Goal: Task Accomplishment & Management: Complete application form

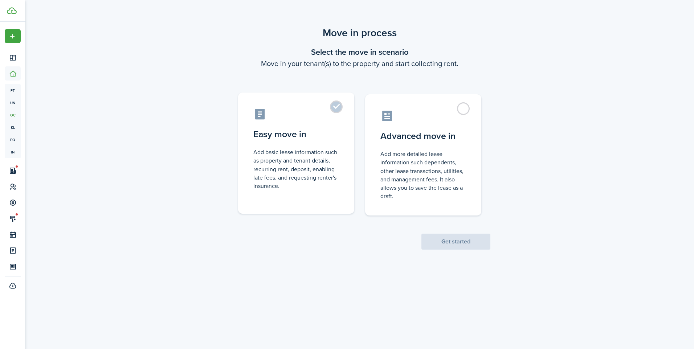
click at [338, 190] on control-radio-card-description "Add basic lease information such as property and tenant details, recurring rent…" at bounding box center [296, 169] width 86 height 42
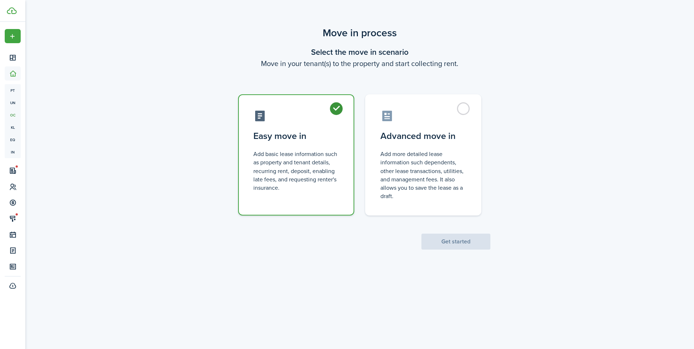
radio input "true"
click at [455, 242] on button "Get started" at bounding box center [455, 242] width 69 height 16
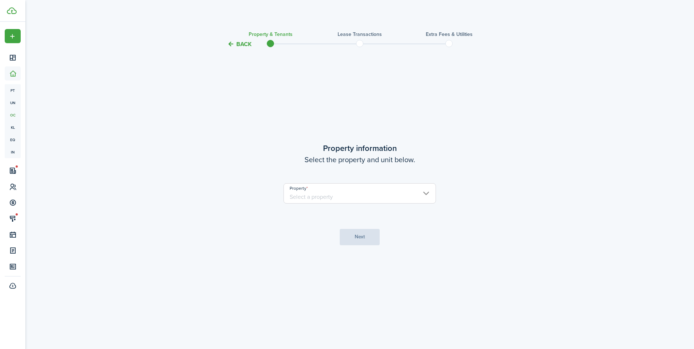
click at [410, 195] on input "Property" at bounding box center [359, 193] width 152 height 20
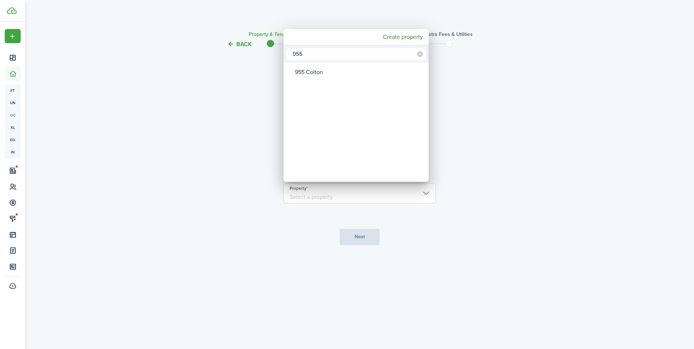
type input "955"
click at [298, 70] on div "955 Colton" at bounding box center [359, 72] width 128 height 17
type input "955 Colton"
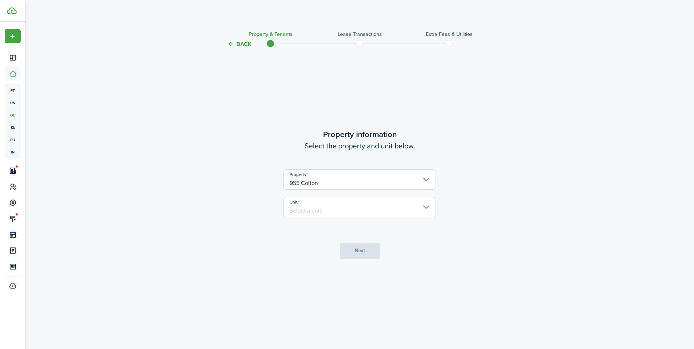
click at [317, 207] on input "Unit" at bounding box center [359, 207] width 152 height 20
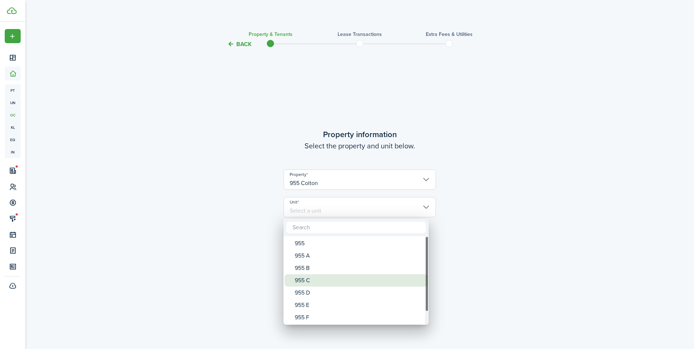
click at [311, 286] on div "955 C" at bounding box center [359, 280] width 128 height 12
type input "955 C"
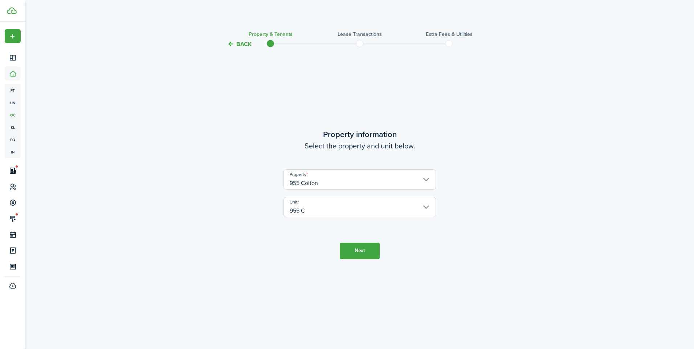
click at [350, 259] on tc-wizard-step "Property information Select the property and unit below. Property [STREET_ADDRE…" at bounding box center [359, 193] width 305 height 271
click at [235, 47] on button "Back" at bounding box center [239, 44] width 24 height 8
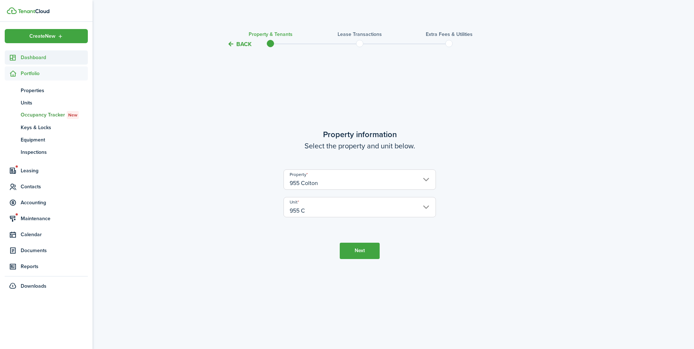
click at [33, 60] on span "Dashboard" at bounding box center [54, 58] width 67 height 8
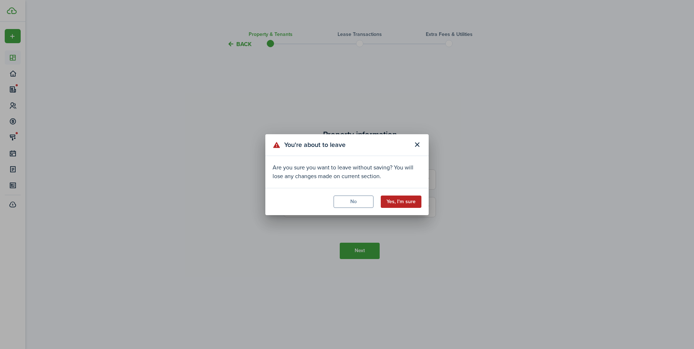
click at [396, 202] on button "Yes, I'm sure" at bounding box center [401, 202] width 41 height 12
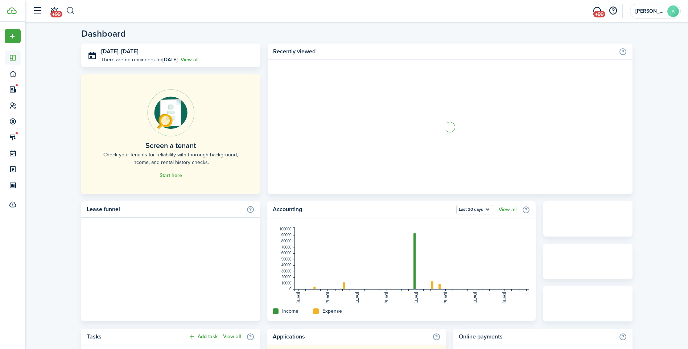
click at [74, 9] on button "button" at bounding box center [70, 11] width 9 height 12
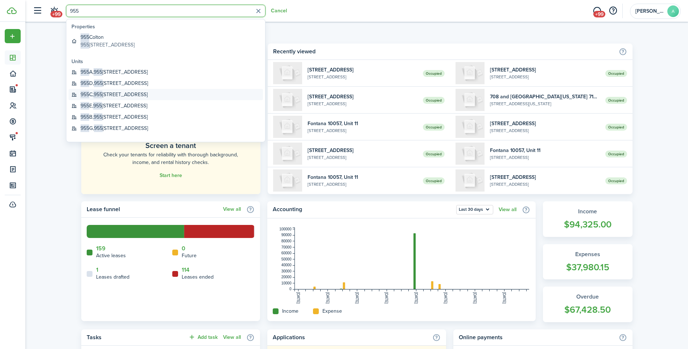
type input "955"
click at [117, 98] on global-search-item-title "[STREET_ADDRESS]" at bounding box center [114, 95] width 67 height 8
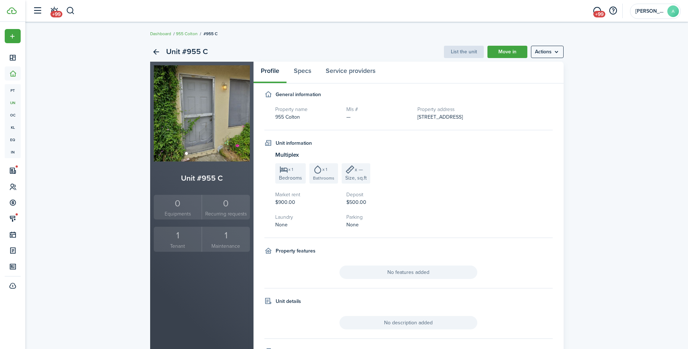
click at [192, 248] on small "Tenant" at bounding box center [178, 246] width 45 height 8
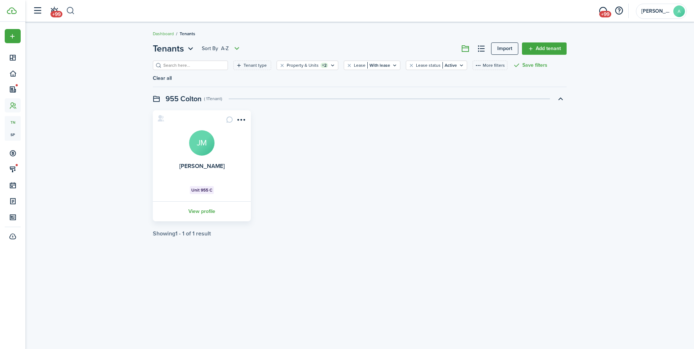
click at [73, 11] on button "button" at bounding box center [70, 11] width 9 height 12
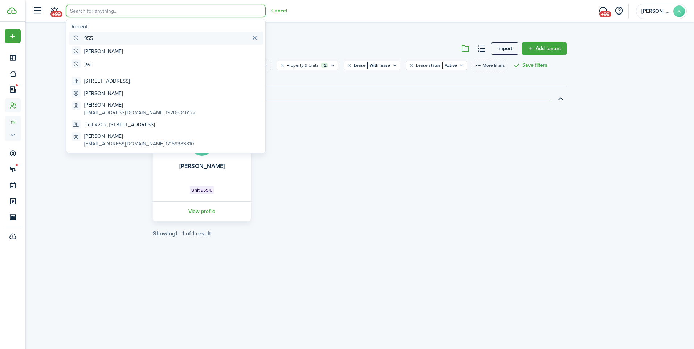
click at [87, 39] on global-search-item-title "955" at bounding box center [88, 38] width 9 height 8
type input "955"
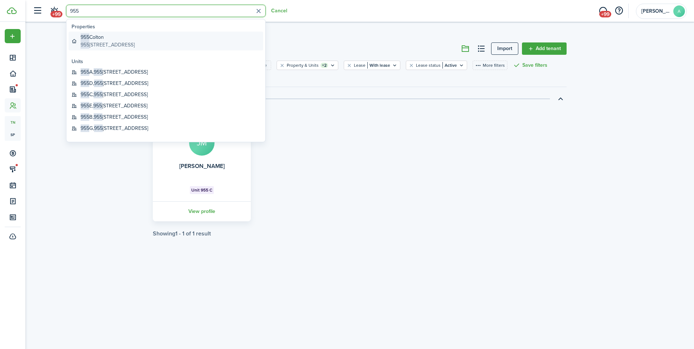
click at [87, 39] on span "955" at bounding box center [85, 37] width 9 height 8
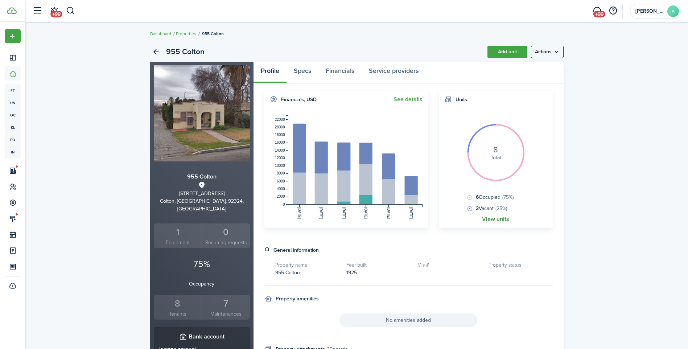
click at [504, 218] on link "View units" at bounding box center [495, 219] width 27 height 7
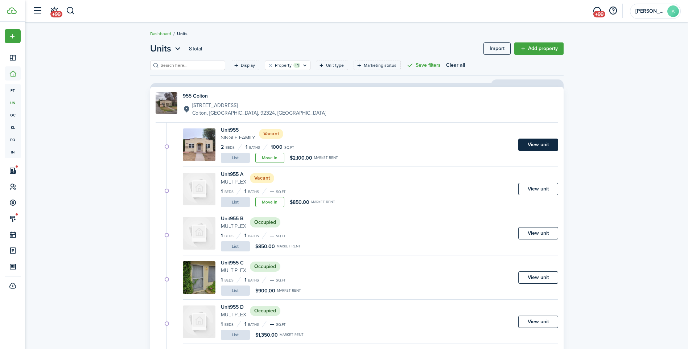
click at [529, 144] on link "View unit" at bounding box center [539, 145] width 40 height 12
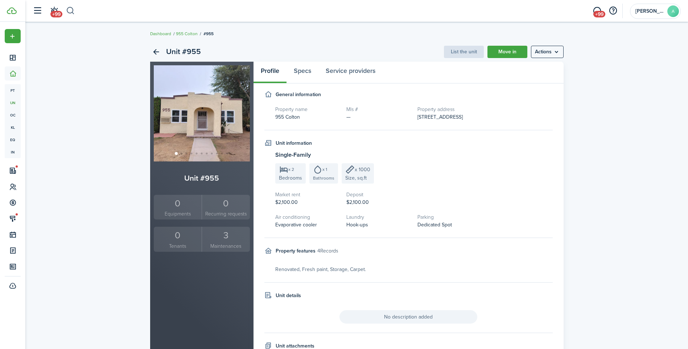
click at [69, 9] on button "button" at bounding box center [70, 11] width 9 height 12
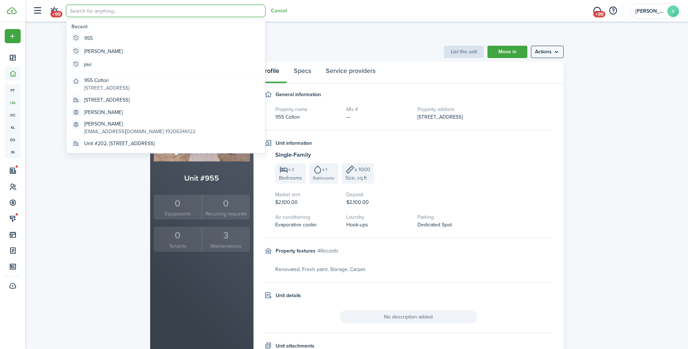
click at [522, 155] on h3 "Single-Family" at bounding box center [414, 155] width 278 height 9
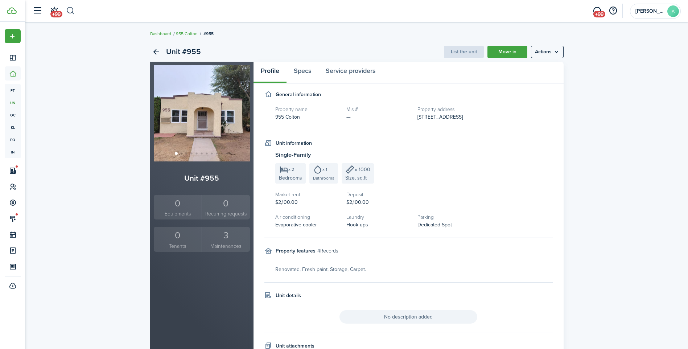
click at [70, 12] on button "button" at bounding box center [70, 11] width 9 height 12
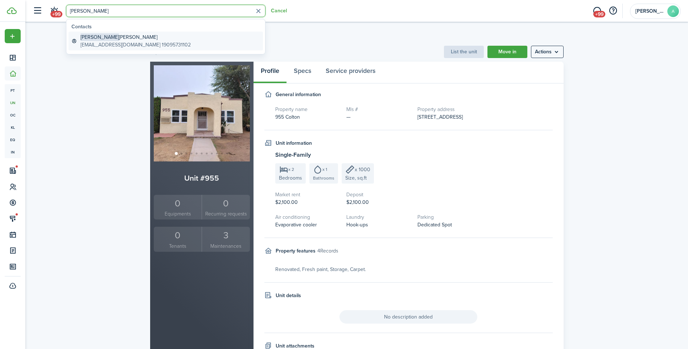
type input "[PERSON_NAME]"
click at [145, 40] on global-search-item-title "[PERSON_NAME]" at bounding box center [136, 37] width 110 height 8
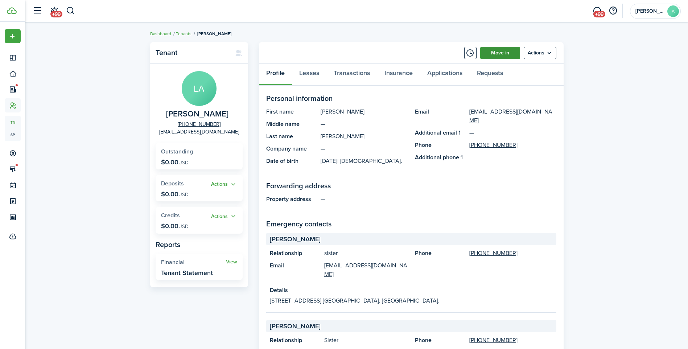
click at [493, 58] on link "Move in" at bounding box center [500, 53] width 40 height 12
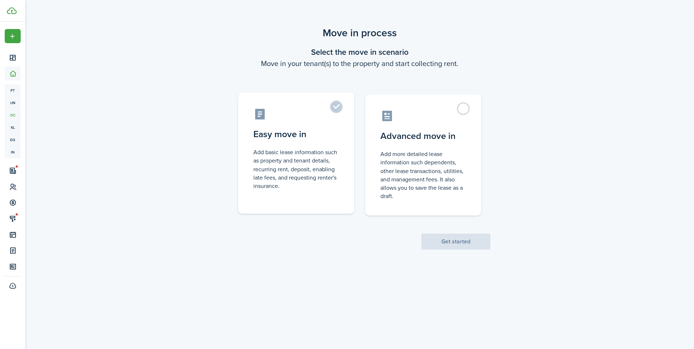
click at [289, 118] on control-radio-card-icon at bounding box center [296, 114] width 86 height 13
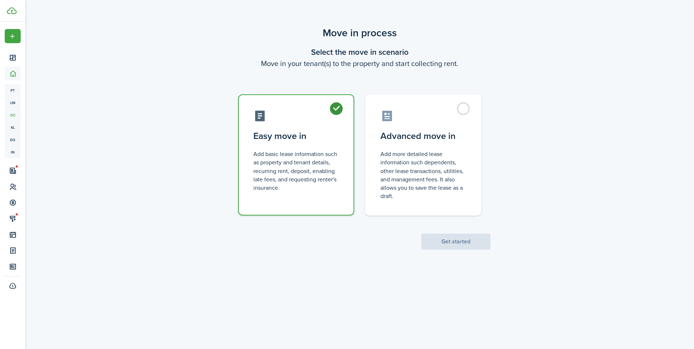
radio input "true"
click at [453, 242] on button "Get started" at bounding box center [455, 242] width 69 height 16
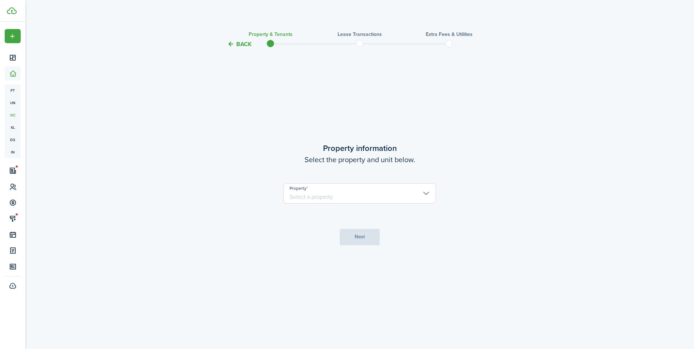
click at [382, 195] on input "Property" at bounding box center [359, 193] width 152 height 20
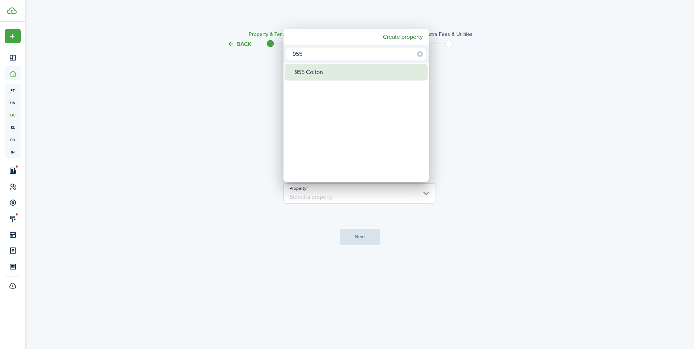
type input "955"
click at [325, 73] on div "955 Colton" at bounding box center [359, 72] width 128 height 17
type input "955 Colton"
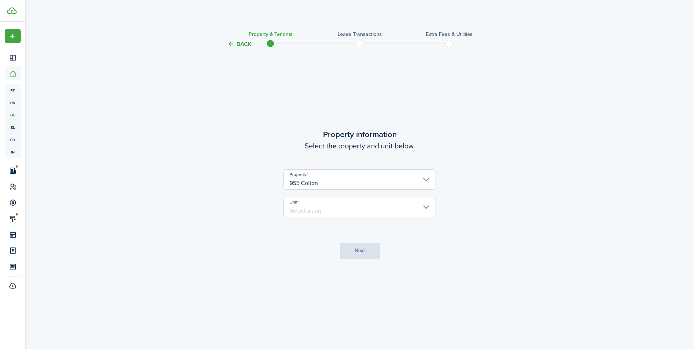
click at [324, 198] on input "Unit" at bounding box center [359, 207] width 152 height 20
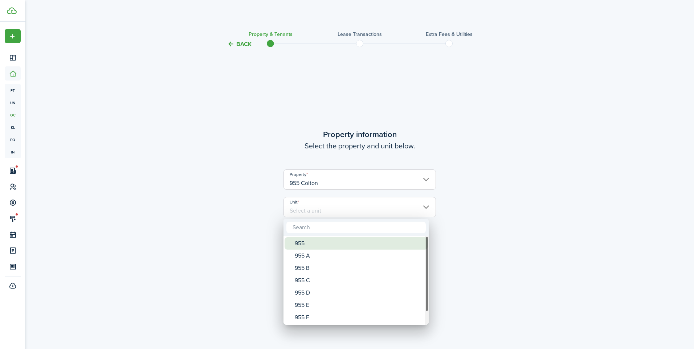
click at [308, 238] on div "955" at bounding box center [359, 243] width 128 height 12
type input "955"
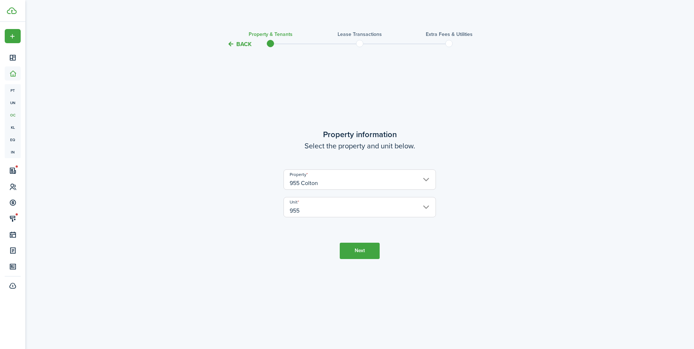
click at [365, 261] on tc-wizard-step "Property information Select the property and unit below. Property 955 Colton Un…" at bounding box center [359, 193] width 305 height 271
click at [364, 258] on button "Next" at bounding box center [360, 251] width 40 height 16
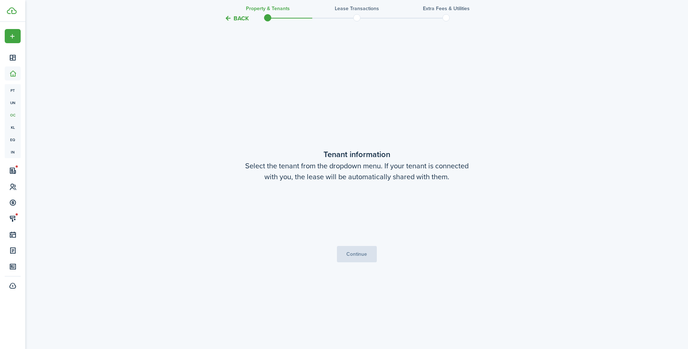
scroll to position [300, 0]
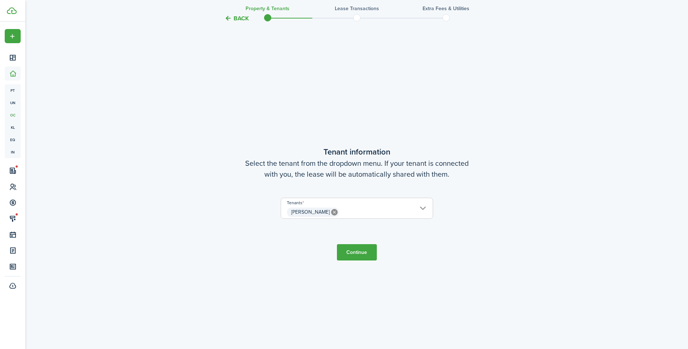
click at [358, 249] on button "Continue" at bounding box center [357, 252] width 40 height 16
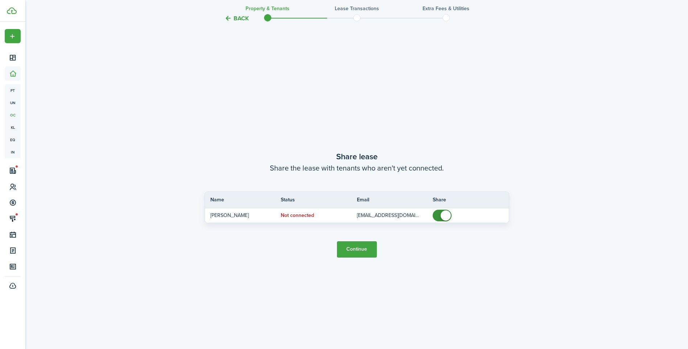
scroll to position [650, 0]
click at [355, 241] on button "Continue" at bounding box center [357, 249] width 40 height 16
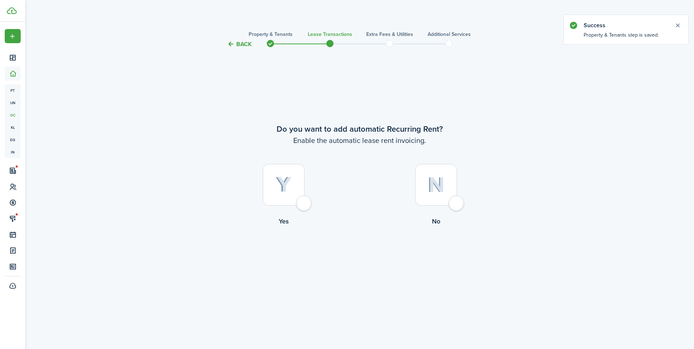
click at [296, 191] on div at bounding box center [284, 185] width 42 height 42
radio input "true"
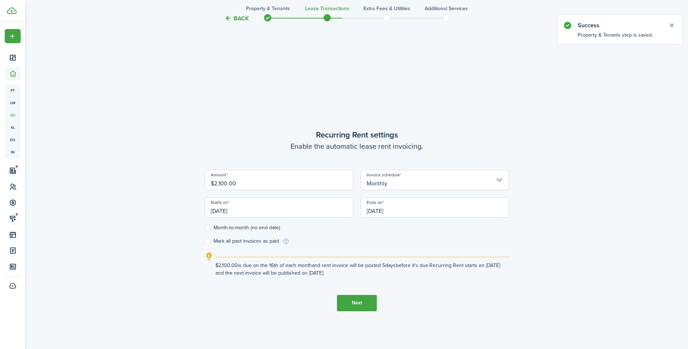
scroll to position [300, 0]
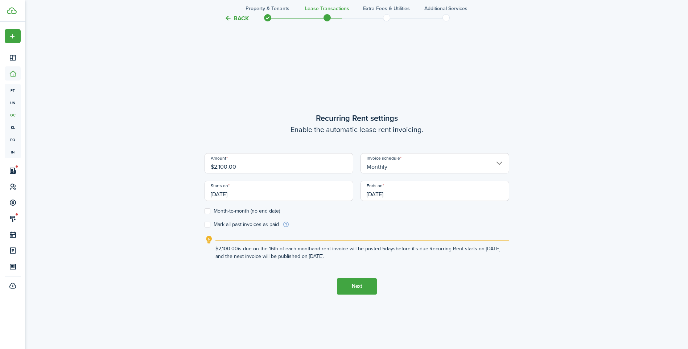
drag, startPoint x: 291, startPoint y: 169, endPoint x: 213, endPoint y: 165, distance: 78.1
click at [213, 165] on input "$2,100.00" at bounding box center [279, 163] width 149 height 20
type input "$1,900.00"
click at [245, 209] on label "Month-to-month (no end date)" at bounding box center [242, 211] width 75 height 6
click at [205, 211] on input "Month-to-month (no end date)" at bounding box center [204, 211] width 0 height 0
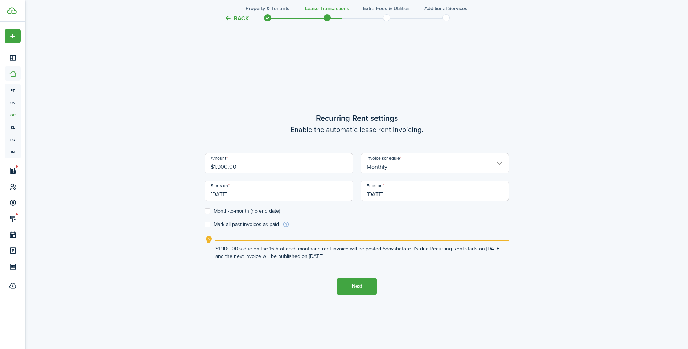
checkbox input "true"
click at [262, 193] on input "[DATE]" at bounding box center [279, 191] width 149 height 20
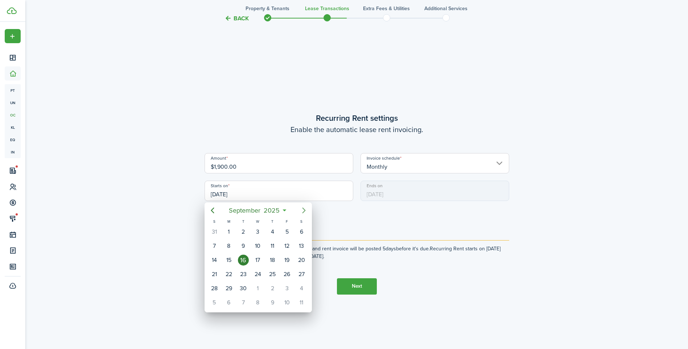
click at [302, 210] on icon "Next page" at bounding box center [304, 210] width 9 height 9
click at [308, 212] on icon "Next page" at bounding box center [304, 210] width 9 height 9
click at [260, 232] on div "1" at bounding box center [258, 231] width 11 height 11
type input "[DATE]"
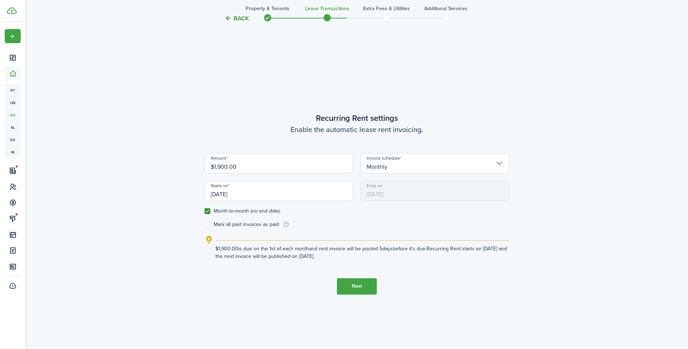
click at [352, 282] on button "Next" at bounding box center [357, 286] width 40 height 16
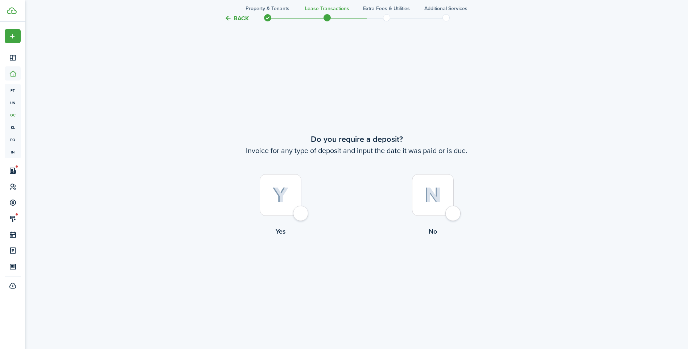
scroll to position [650, 0]
click at [283, 181] on div at bounding box center [281, 194] width 42 height 42
radio input "true"
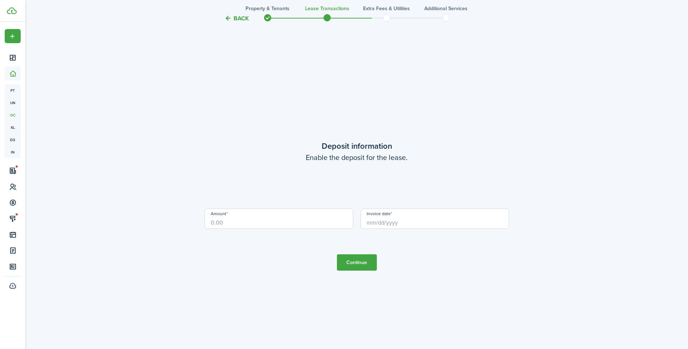
scroll to position [999, 0]
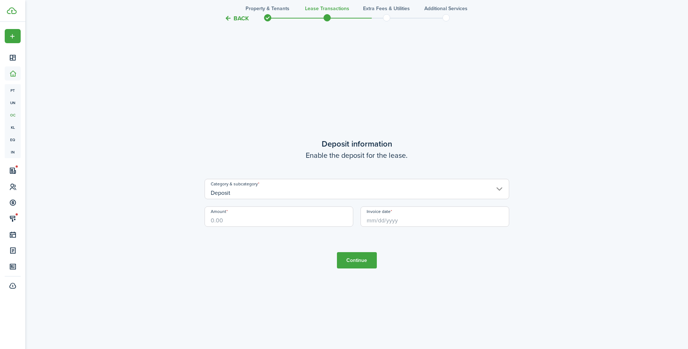
click at [268, 216] on input "Amount" at bounding box center [279, 216] width 149 height 20
click at [434, 218] on input "Invoice date" at bounding box center [435, 216] width 149 height 20
type input "$1,900.00"
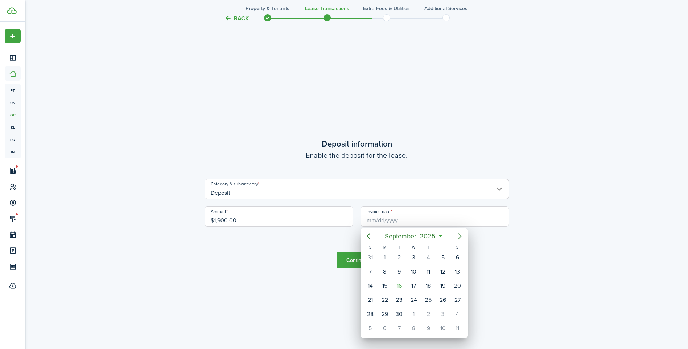
click at [462, 237] on icon "Next page" at bounding box center [460, 236] width 9 height 9
click at [413, 254] on div "1" at bounding box center [414, 257] width 11 height 11
type input "[DATE]"
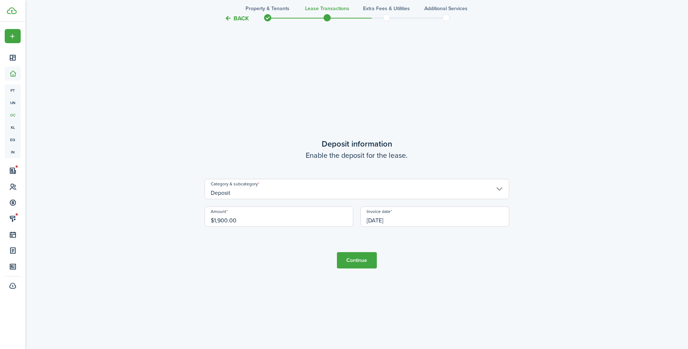
click at [354, 268] on button "Continue" at bounding box center [357, 260] width 40 height 16
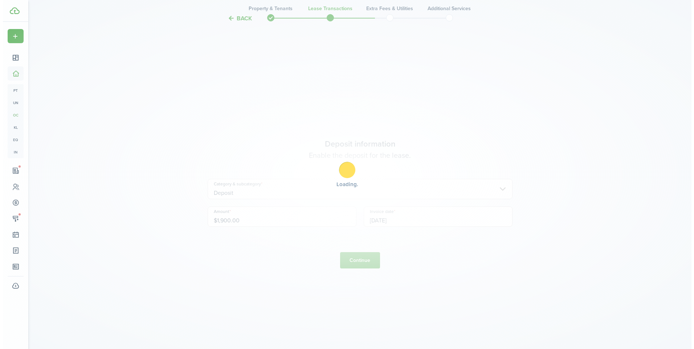
scroll to position [0, 0]
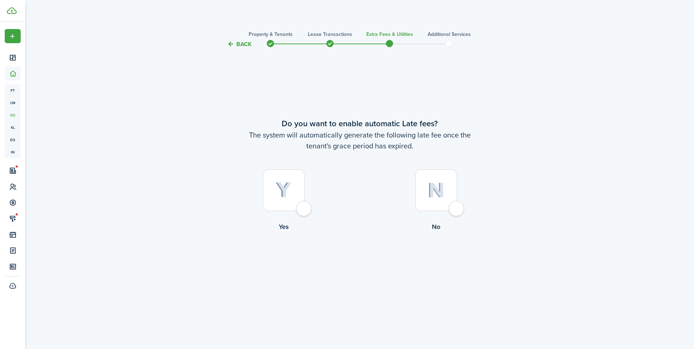
click at [292, 195] on div at bounding box center [284, 190] width 42 height 42
radio input "true"
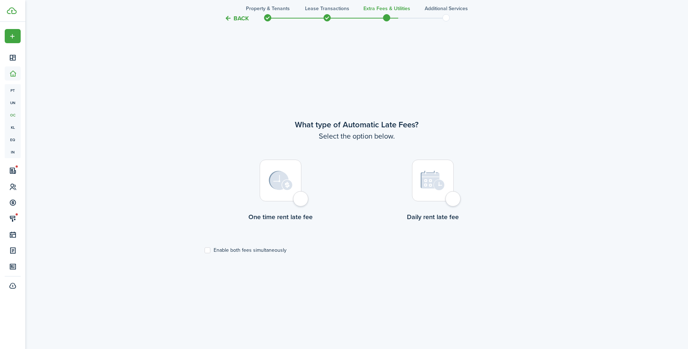
drag, startPoint x: 294, startPoint y: 183, endPoint x: 291, endPoint y: 176, distance: 7.6
click at [294, 183] on div at bounding box center [281, 181] width 42 height 42
radio input "true"
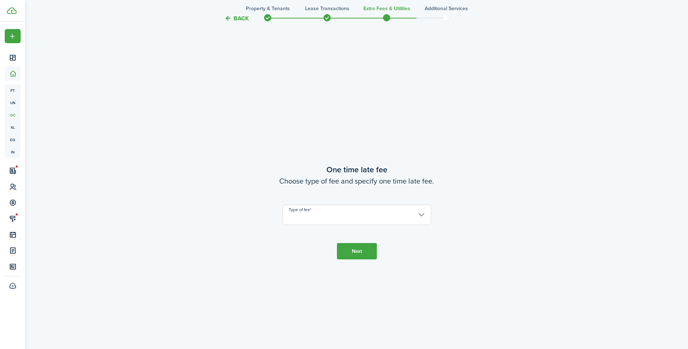
scroll to position [650, 0]
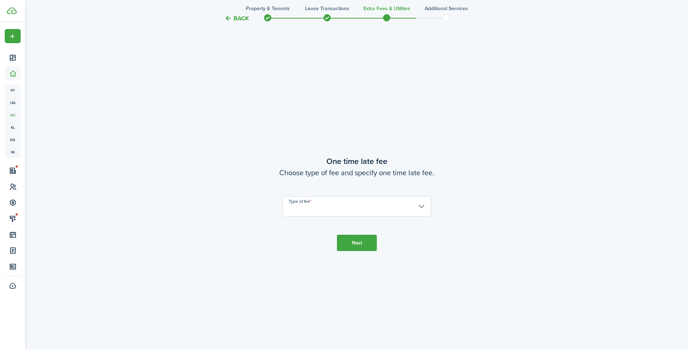
click at [335, 200] on input "Type of fee" at bounding box center [357, 206] width 149 height 20
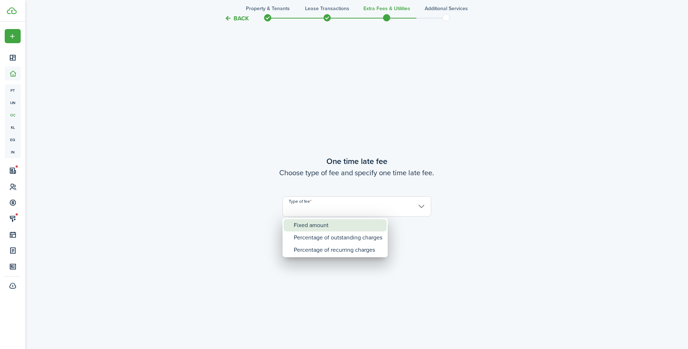
click at [334, 221] on div "Fixed amount" at bounding box center [338, 225] width 89 height 12
type input "Fixed amount"
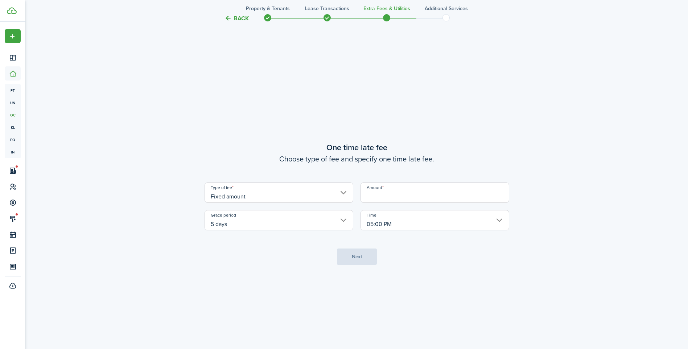
click at [384, 197] on input "Amount" at bounding box center [435, 193] width 149 height 20
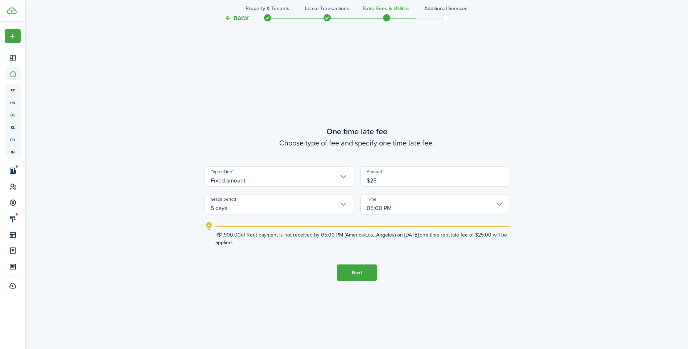
click at [285, 204] on input "5 days" at bounding box center [279, 204] width 149 height 20
type input "$25.00"
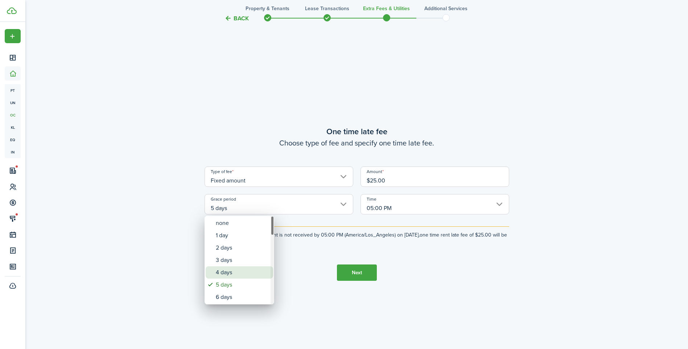
click at [233, 270] on div "4 days" at bounding box center [242, 272] width 53 height 12
type input "4 days"
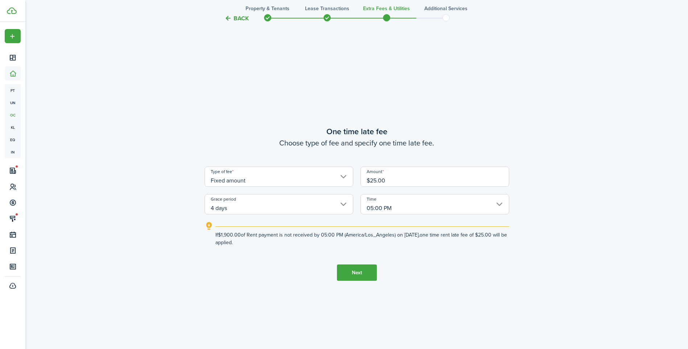
click at [354, 281] on tc-wizard-step "One time late fee Choose type of fee and specify one time late fee. Type of fee…" at bounding box center [357, 203] width 305 height 349
click at [355, 277] on button "Next" at bounding box center [357, 273] width 40 height 16
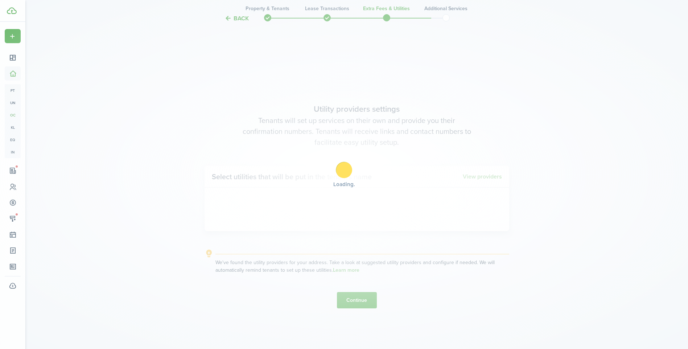
scroll to position [999, 0]
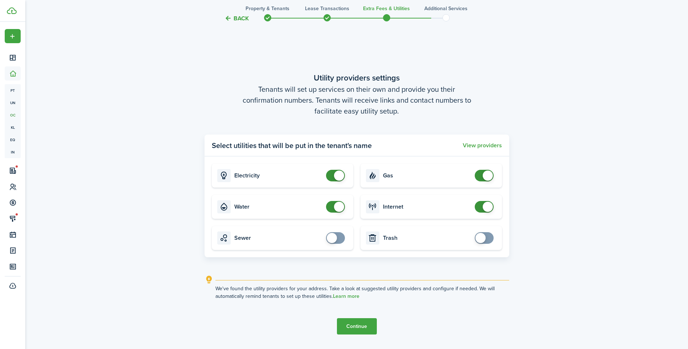
checkbox input "false"
click at [338, 207] on span at bounding box center [339, 207] width 10 height 10
click at [360, 326] on button "Continue" at bounding box center [357, 326] width 40 height 16
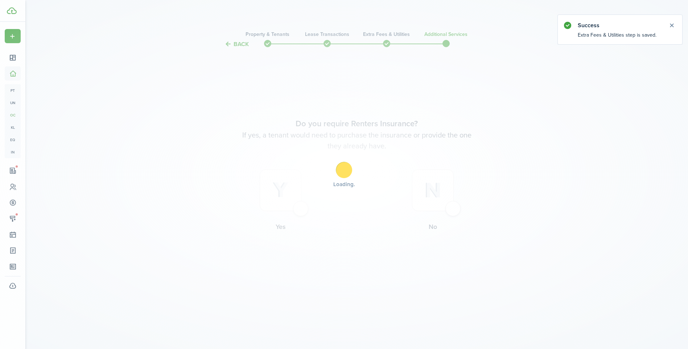
scroll to position [0, 0]
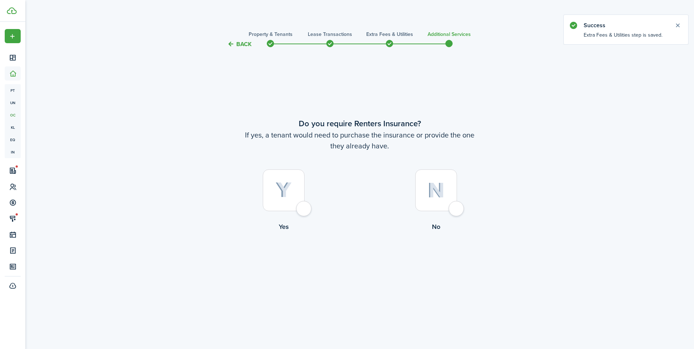
click at [448, 199] on div at bounding box center [436, 190] width 42 height 42
radio input "true"
click at [376, 266] on button "Complete move in" at bounding box center [359, 261] width 53 height 16
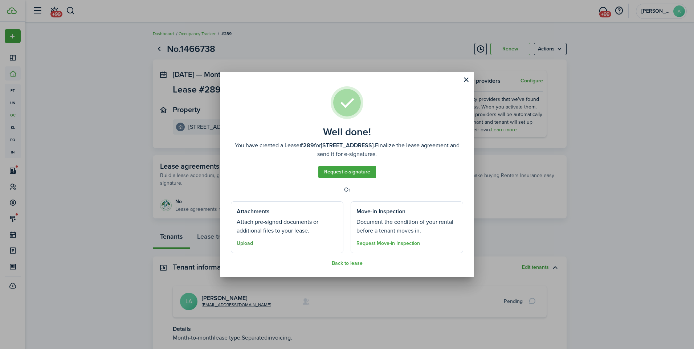
click at [237, 245] on button "Upload" at bounding box center [245, 244] width 16 height 6
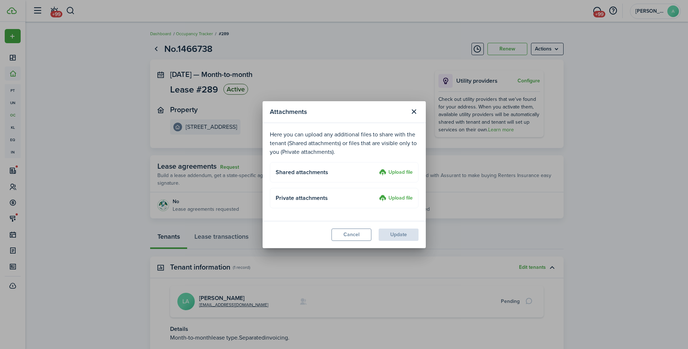
click at [402, 173] on label "Upload file" at bounding box center [396, 172] width 34 height 9
click at [377, 168] on input "Upload file" at bounding box center [377, 168] width 0 height 0
click at [397, 170] on label "Upload file" at bounding box center [396, 172] width 34 height 9
click at [377, 168] on input "Upload file" at bounding box center [377, 168] width 0 height 0
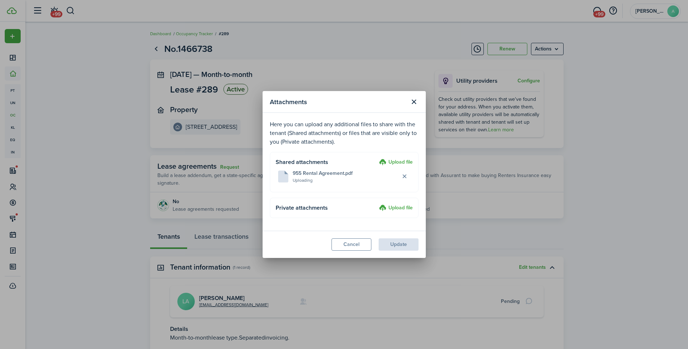
click at [393, 205] on label "Upload file" at bounding box center [396, 208] width 34 height 9
click at [377, 204] on input "Upload file" at bounding box center [377, 204] width 0 height 0
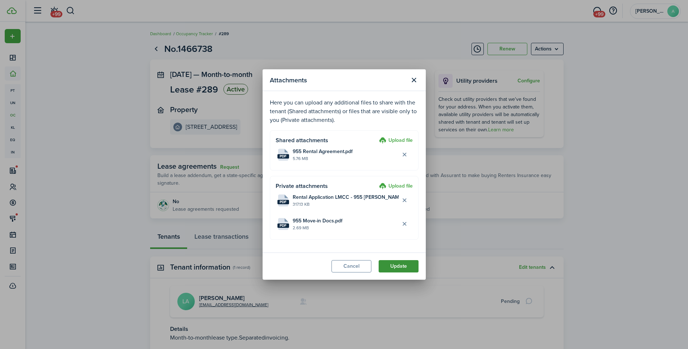
click at [413, 268] on button "Update" at bounding box center [399, 266] width 40 height 12
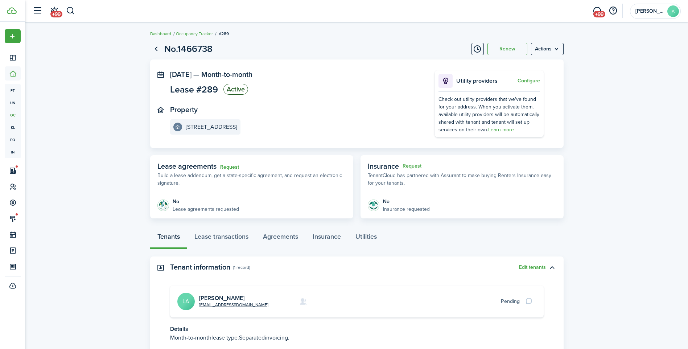
click at [188, 297] on avatar-text "LA" at bounding box center [185, 301] width 17 height 17
click at [186, 299] on avatar-text "LA" at bounding box center [185, 301] width 17 height 17
click at [210, 128] on e-details-info-title "[STREET_ADDRESS]" at bounding box center [212, 127] width 52 height 7
click at [208, 202] on link "View unit" at bounding box center [199, 199] width 40 height 12
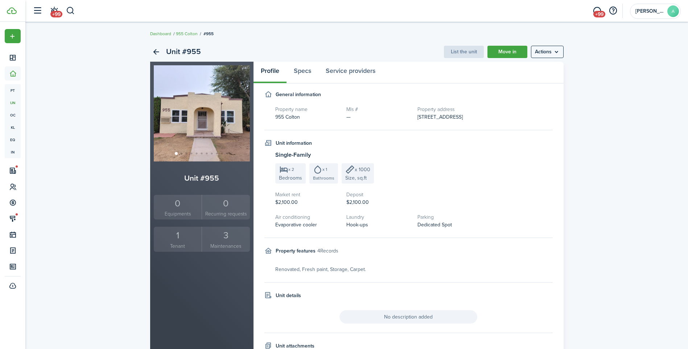
click at [189, 236] on div "1" at bounding box center [178, 236] width 45 height 14
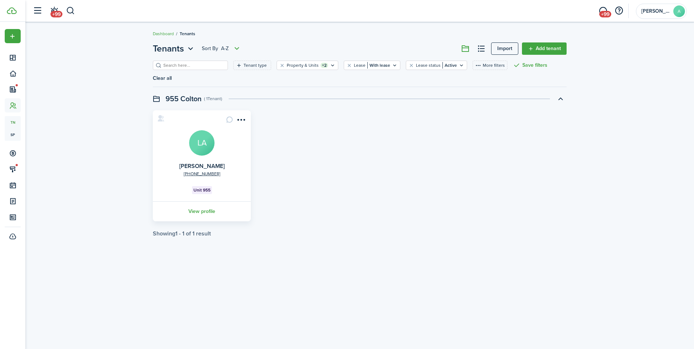
click at [202, 130] on avatar-text "LA" at bounding box center [201, 142] width 25 height 25
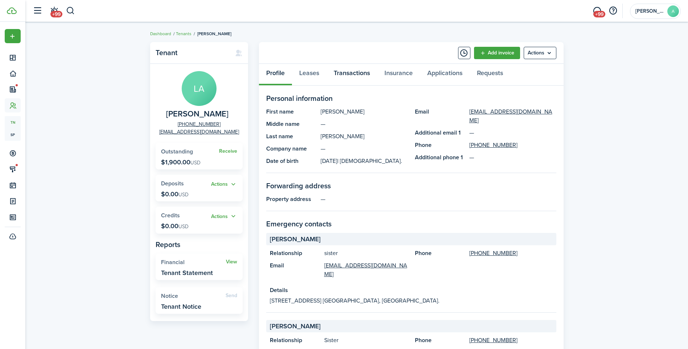
click at [350, 75] on link "Transactions" at bounding box center [352, 75] width 51 height 22
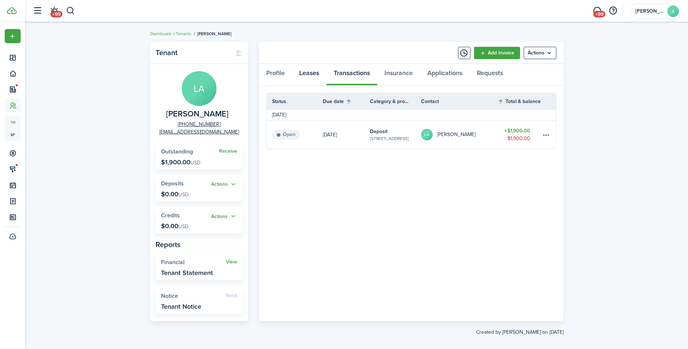
click at [324, 74] on link "Leases" at bounding box center [309, 75] width 34 height 22
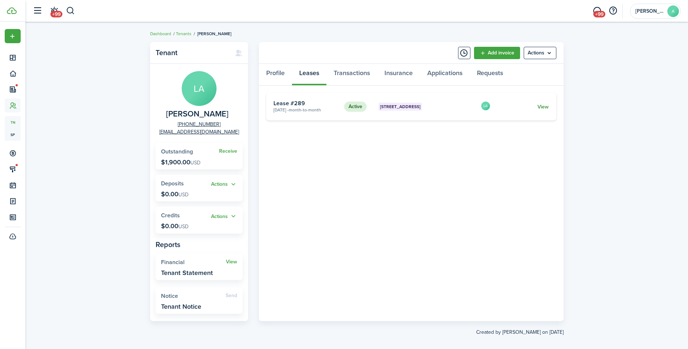
click at [544, 107] on link "View" at bounding box center [543, 107] width 11 height 8
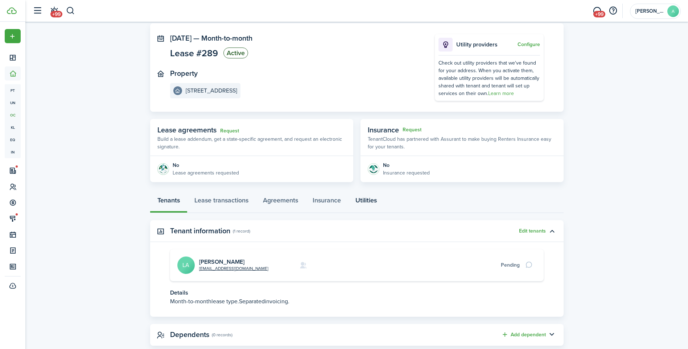
scroll to position [53, 0]
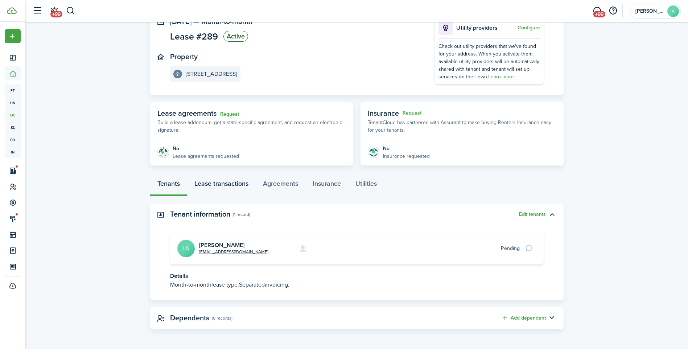
click at [222, 180] on link "Lease transactions" at bounding box center [221, 186] width 69 height 22
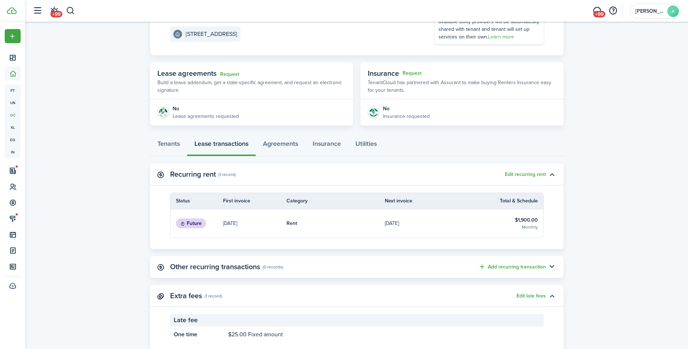
scroll to position [114, 0]
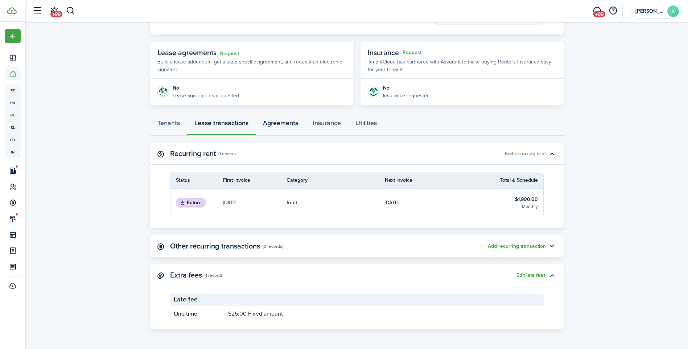
click at [278, 128] on link "Agreements" at bounding box center [281, 125] width 50 height 22
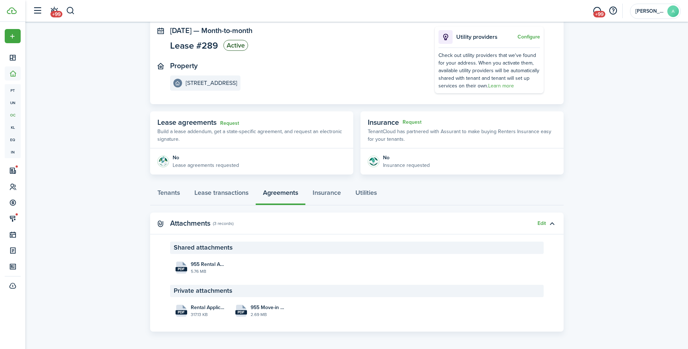
scroll to position [46, 0]
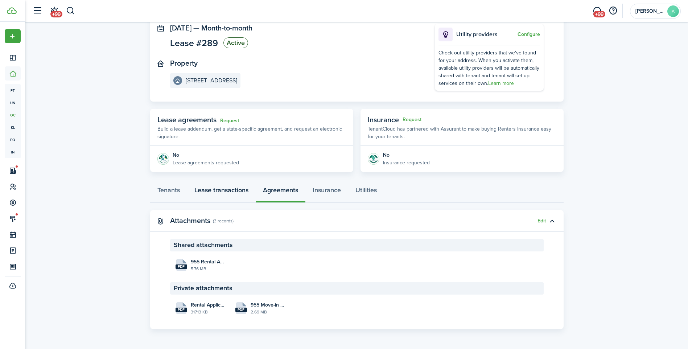
click at [220, 193] on link "Lease transactions" at bounding box center [221, 192] width 69 height 22
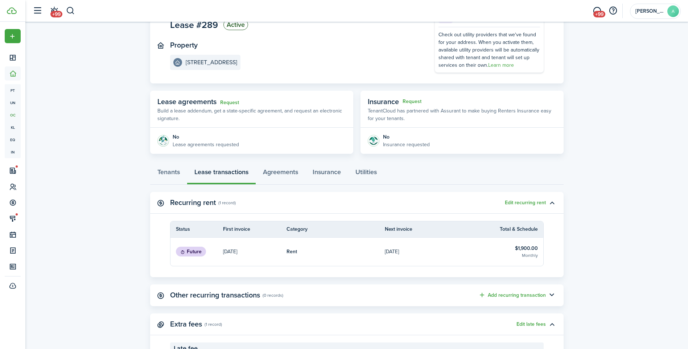
scroll to position [5, 0]
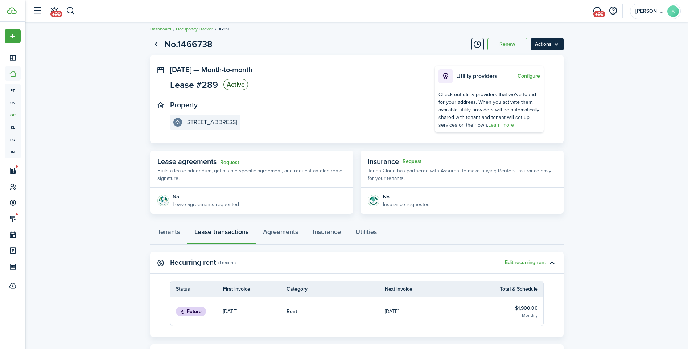
click at [557, 45] on menu-btn "Actions" at bounding box center [547, 44] width 33 height 12
click at [534, 64] on button "Edit" at bounding box center [532, 60] width 64 height 12
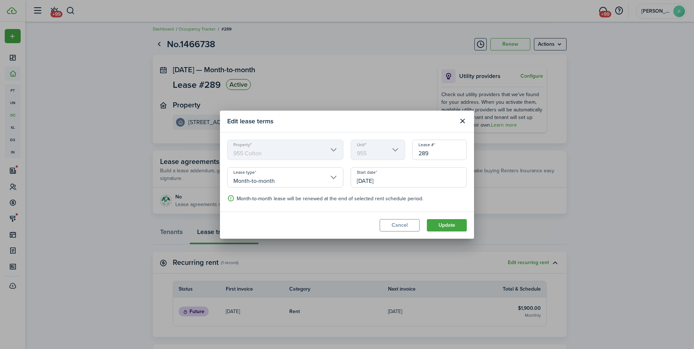
click at [385, 181] on input "[DATE]" at bounding box center [409, 177] width 116 height 20
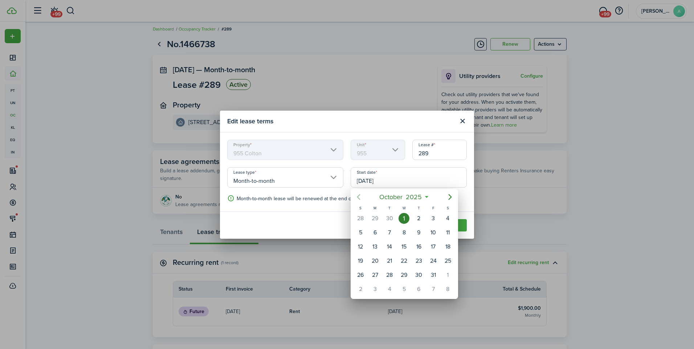
click at [361, 200] on icon "Previous page" at bounding box center [358, 197] width 9 height 9
click at [424, 260] on div "25" at bounding box center [418, 260] width 11 height 11
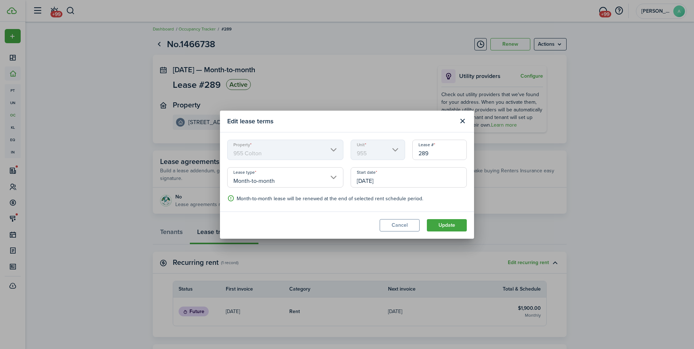
click at [421, 185] on input "[DATE]" at bounding box center [409, 177] width 116 height 20
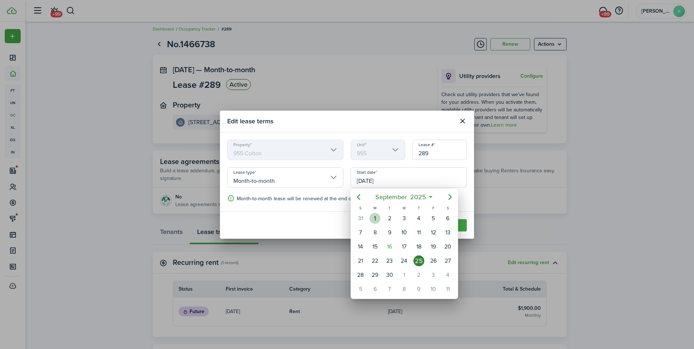
click at [379, 222] on div "[DATE]" at bounding box center [375, 219] width 15 height 14
type input "[DATE]"
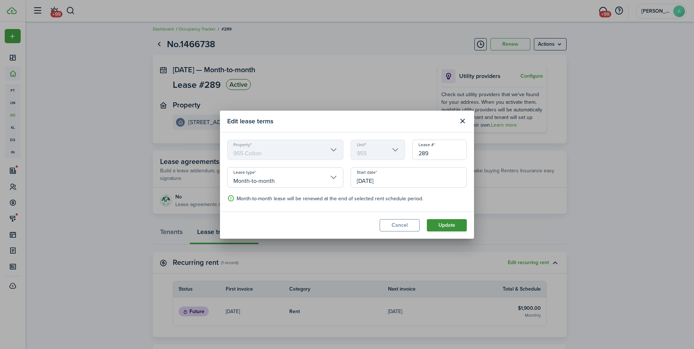
click at [442, 227] on button "Update" at bounding box center [447, 225] width 40 height 12
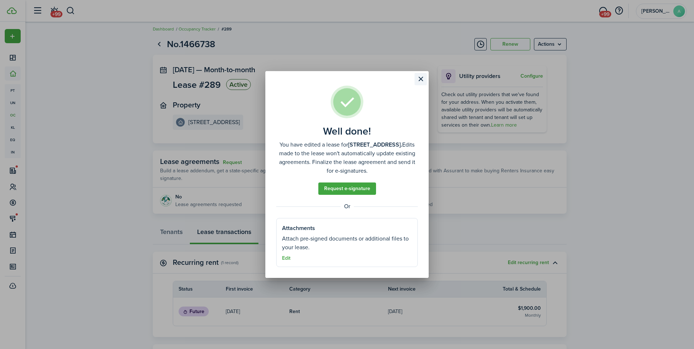
click at [422, 79] on button "Close modal" at bounding box center [420, 79] width 12 height 12
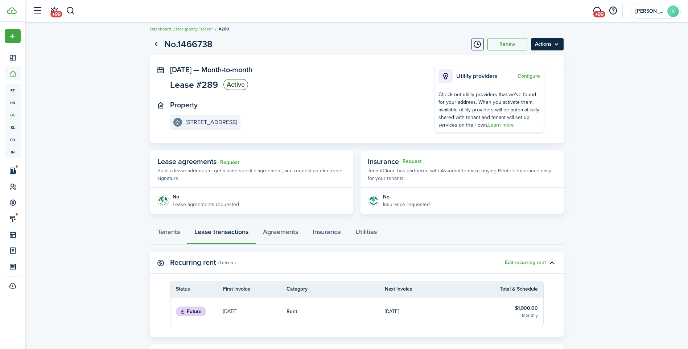
click at [545, 38] on menu-btn "Actions" at bounding box center [547, 44] width 33 height 12
click at [541, 58] on button "Edit" at bounding box center [532, 60] width 64 height 12
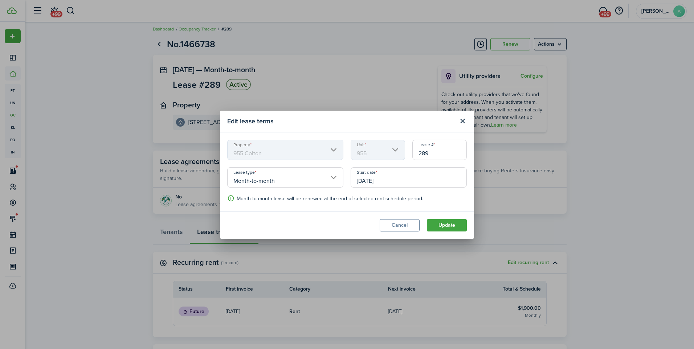
click at [397, 191] on div "Start date [DATE]" at bounding box center [408, 181] width 123 height 28
click at [396, 183] on input "[DATE]" at bounding box center [409, 177] width 116 height 20
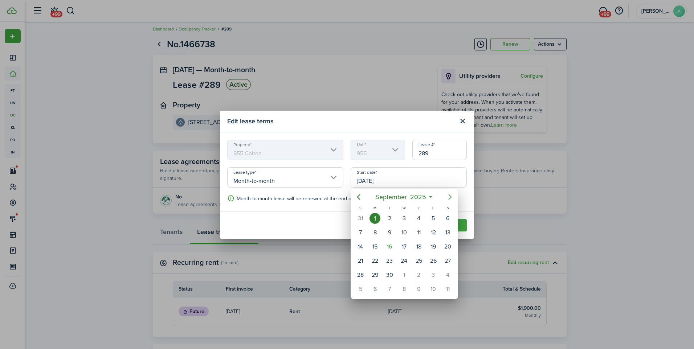
click at [448, 191] on mbsc-button "Next page" at bounding box center [450, 197] width 15 height 15
click at [450, 201] on icon "Next page" at bounding box center [450, 197] width 9 height 9
click at [406, 215] on div "1" at bounding box center [403, 218] width 11 height 11
type input "[DATE]"
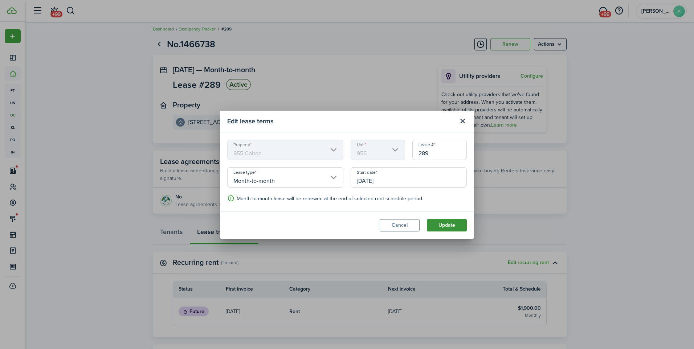
click at [447, 227] on button "Update" at bounding box center [447, 225] width 40 height 12
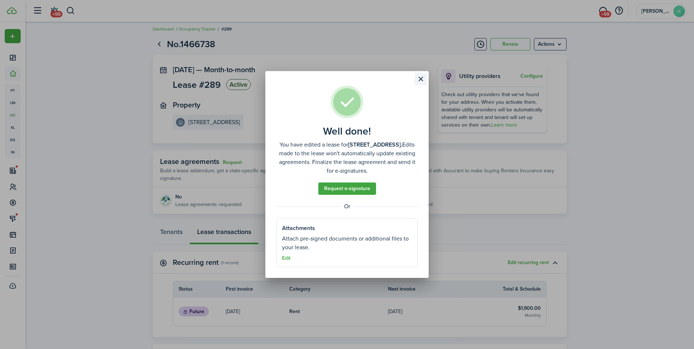
click at [419, 77] on button "Close modal" at bounding box center [420, 79] width 12 height 12
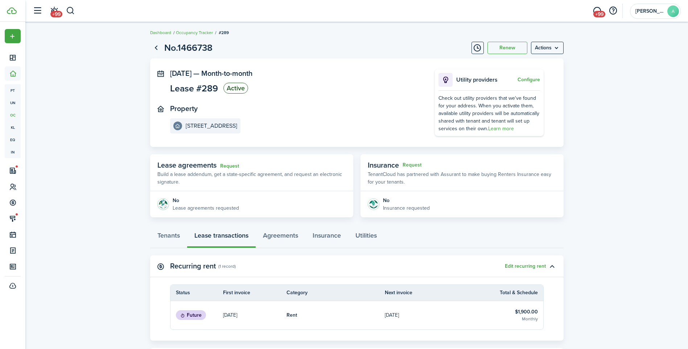
scroll to position [0, 0]
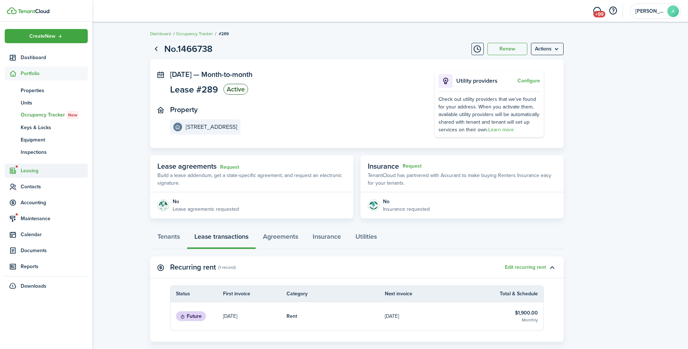
click at [28, 170] on span "Leasing" at bounding box center [54, 171] width 67 height 8
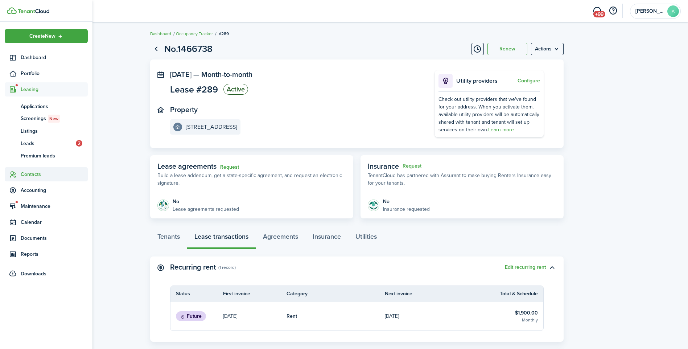
click at [38, 179] on span "Contacts" at bounding box center [46, 174] width 83 height 14
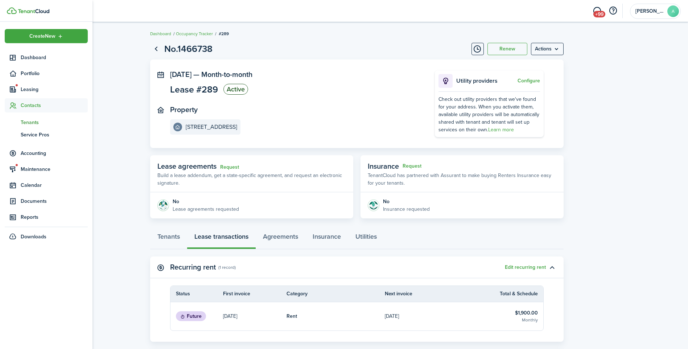
click at [26, 120] on span "Tenants" at bounding box center [54, 123] width 67 height 8
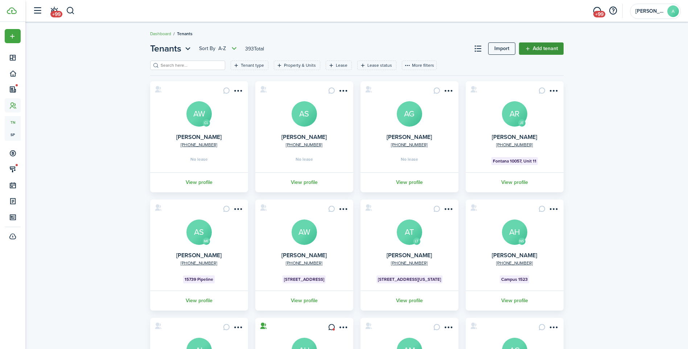
click at [549, 48] on link "Add tenant" at bounding box center [541, 48] width 45 height 12
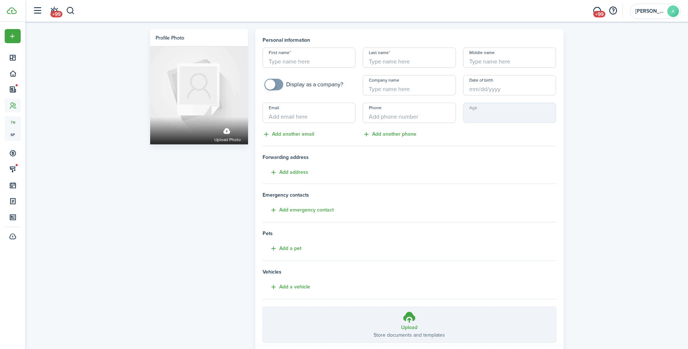
click at [334, 64] on input "First name" at bounding box center [309, 58] width 93 height 20
type input "[PERSON_NAME]"
drag, startPoint x: 368, startPoint y: 175, endPoint x: 327, endPoint y: 236, distance: 72.7
click at [383, 60] on input "Last name" at bounding box center [409, 58] width 93 height 20
type input "[PERSON_NAME]"
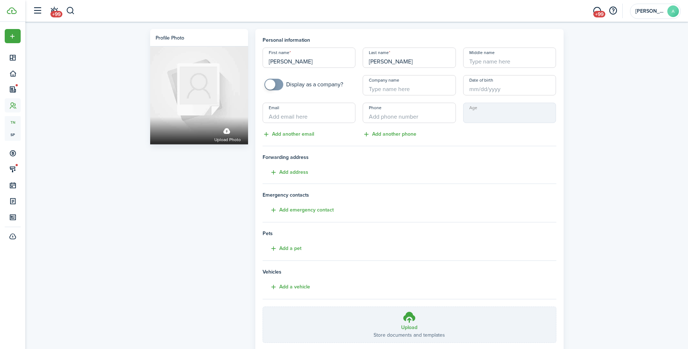
click at [543, 53] on input "Middle name" at bounding box center [509, 58] width 93 height 20
type input "[PERSON_NAME]"
click at [532, 90] on input "Date of birth" at bounding box center [509, 85] width 93 height 20
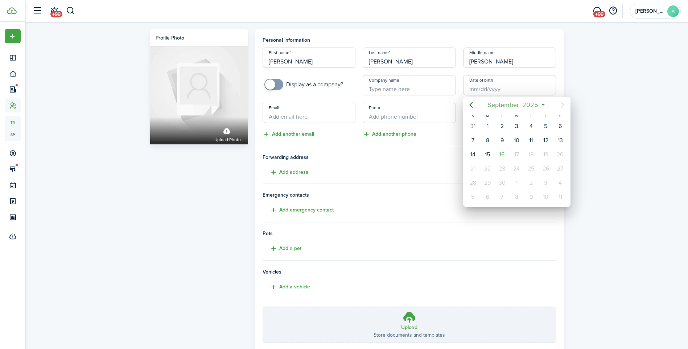
click at [502, 103] on span "September" at bounding box center [503, 104] width 35 height 13
click at [509, 103] on span "2025" at bounding box center [513, 104] width 19 height 13
click at [475, 103] on icon "Previous page" at bounding box center [471, 105] width 9 height 9
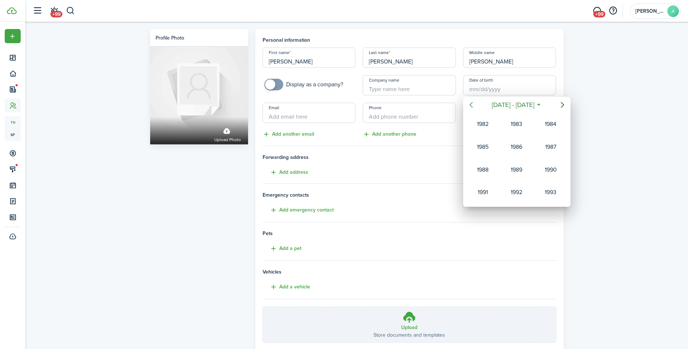
click at [475, 103] on icon "Previous page" at bounding box center [471, 105] width 9 height 9
click at [523, 175] on div "1965" at bounding box center [517, 170] width 26 height 12
click at [483, 174] on div "[DATE]" at bounding box center [483, 170] width 26 height 12
click at [541, 129] on div "2" at bounding box center [546, 126] width 15 height 14
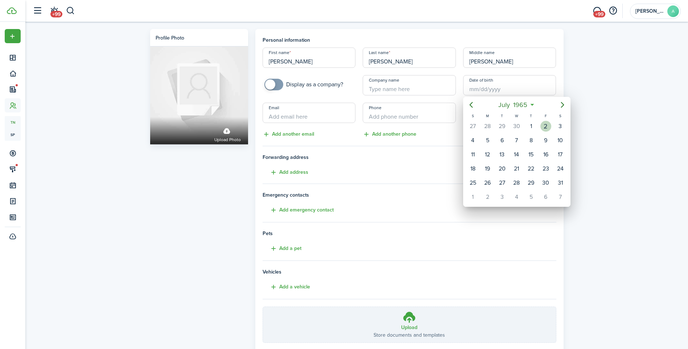
type input "[DATE]"
type input "60"
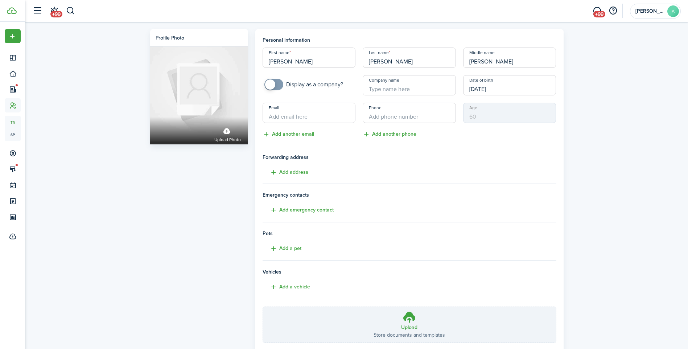
click at [320, 119] on input "Email" at bounding box center [309, 113] width 93 height 20
click at [303, 114] on input "freebird.250" at bounding box center [309, 113] width 93 height 20
click at [295, 118] on input "freebird.250" at bounding box center [309, 113] width 93 height 20
click at [296, 118] on input "freebird.250" at bounding box center [309, 113] width 93 height 20
click at [313, 118] on input "freebird.2580" at bounding box center [309, 113] width 93 height 20
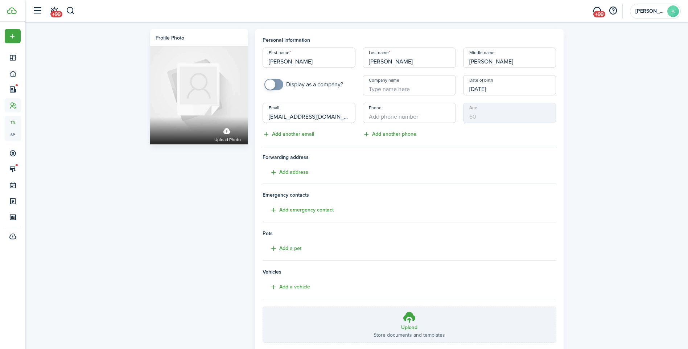
type input "[EMAIL_ADDRESS][DOMAIN_NAME]"
click at [381, 118] on input "+1" at bounding box center [409, 113] width 93 height 20
type input "[PHONE_NUMBER]"
click at [297, 285] on button "Add a vehicle" at bounding box center [287, 287] width 48 height 8
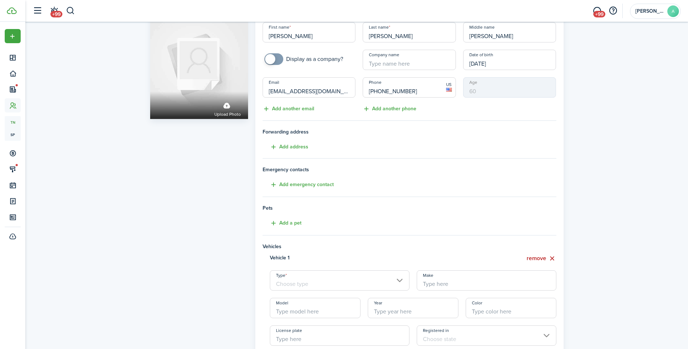
scroll to position [73, 0]
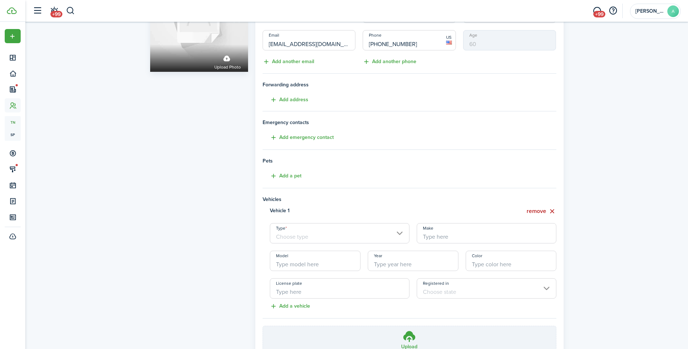
click at [369, 238] on input "Type" at bounding box center [340, 233] width 140 height 20
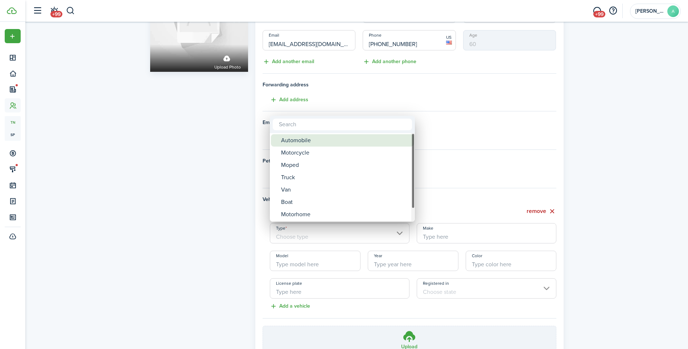
click at [335, 140] on div "Automobile" at bounding box center [345, 140] width 128 height 12
type input "Automobile"
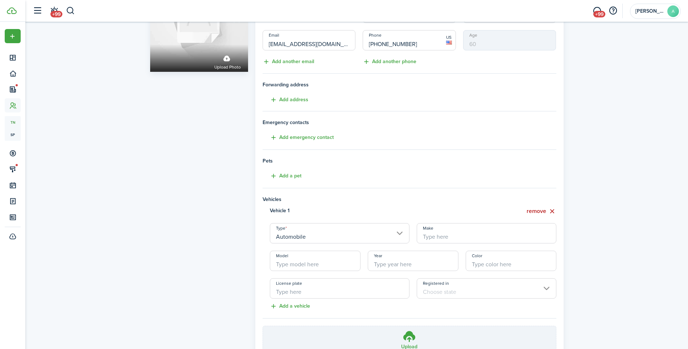
click at [455, 229] on input "Make" at bounding box center [487, 233] width 140 height 20
type input "Honda"
type input "CRV"
type input "Blue"
type input "7ZIB446"
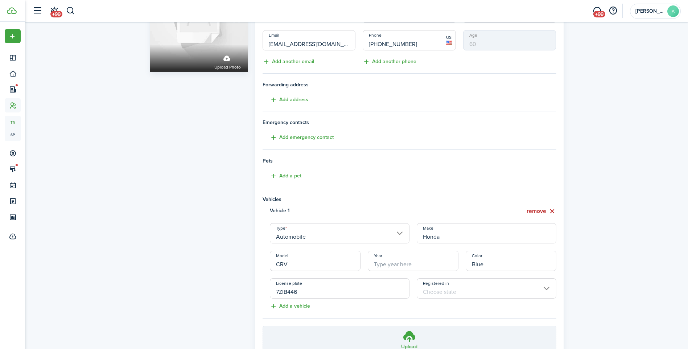
drag, startPoint x: 326, startPoint y: 262, endPoint x: 270, endPoint y: 265, distance: 56.3
click at [270, 265] on input "CRV" at bounding box center [315, 261] width 91 height 20
type input "Passport"
drag, startPoint x: 515, startPoint y: 263, endPoint x: 453, endPoint y: 265, distance: 62.1
click at [453, 265] on div "Vehicle 1 remove Type Automobile Make Honda Model Passport Year Color Blue Lice…" at bounding box center [409, 253] width 301 height 92
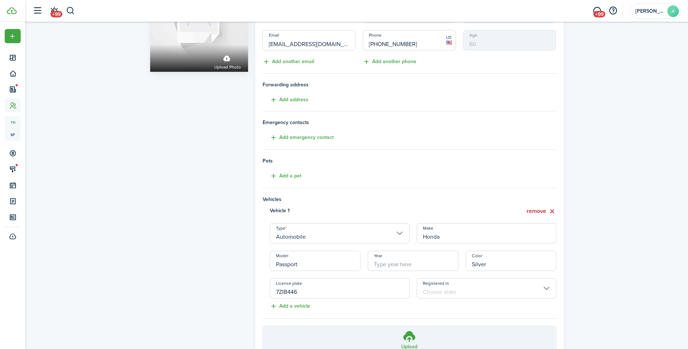
type input "Silver"
drag, startPoint x: 342, startPoint y: 292, endPoint x: 260, endPoint y: 289, distance: 82.1
click at [260, 289] on div "Vehicle 1 remove Type Automobile Make Honda Model Passport Year Color Silver Li…" at bounding box center [409, 253] width 301 height 92
type input "8BUP246"
click at [286, 136] on button "Add emergency contact" at bounding box center [298, 138] width 71 height 8
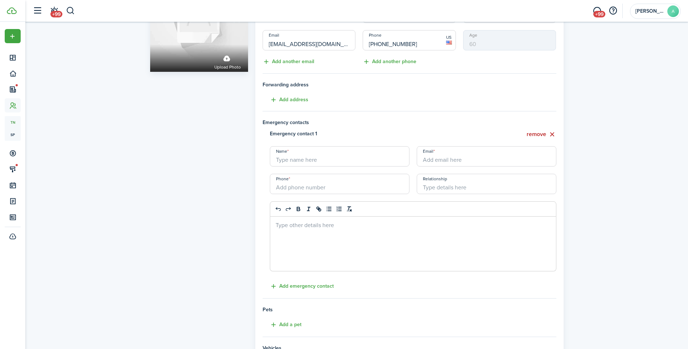
click at [290, 162] on input "Name" at bounding box center [340, 156] width 140 height 20
type input "[PERSON_NAME]"
drag, startPoint x: 446, startPoint y: 160, endPoint x: 397, endPoint y: 214, distance: 72.2
click at [446, 160] on input "Email" at bounding box center [487, 156] width 140 height 20
type input "[EMAIL_ADDRESS][DOMAIN_NAME]"
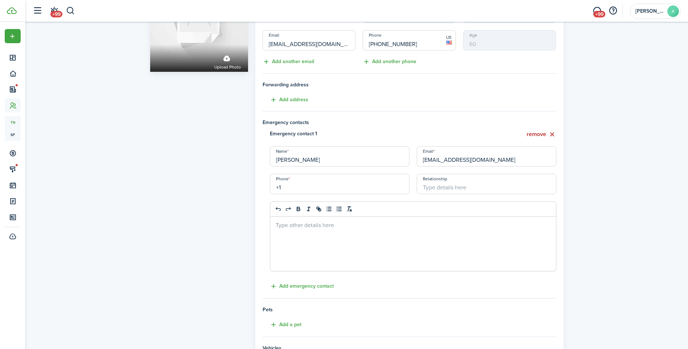
click at [347, 189] on input "+1" at bounding box center [340, 184] width 140 height 20
type input "[PHONE_NUMBER]"
click at [493, 190] on input "Relationship" at bounding box center [487, 184] width 140 height 20
type input "Sister"
click at [385, 230] on div at bounding box center [413, 244] width 286 height 54
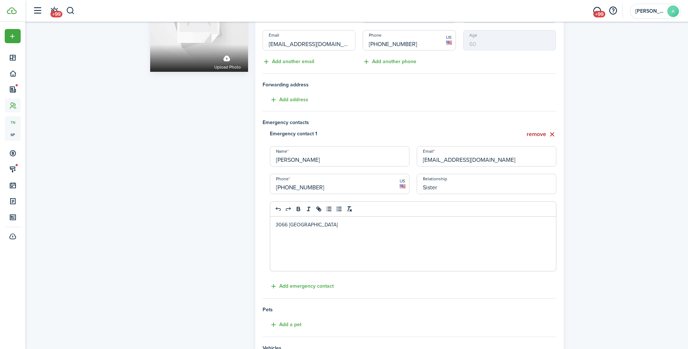
click at [318, 227] on p "3066 [GEOGRAPHIC_DATA]" at bounding box center [413, 225] width 275 height 8
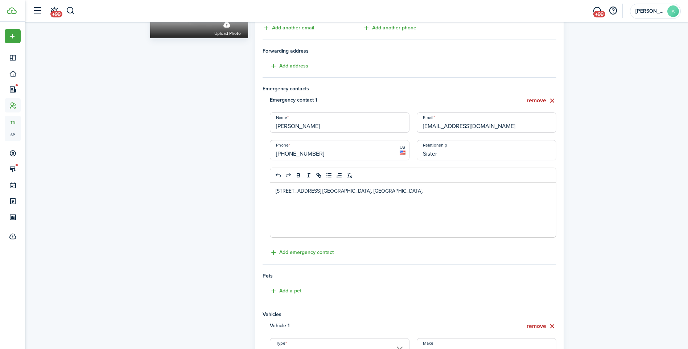
scroll to position [145, 0]
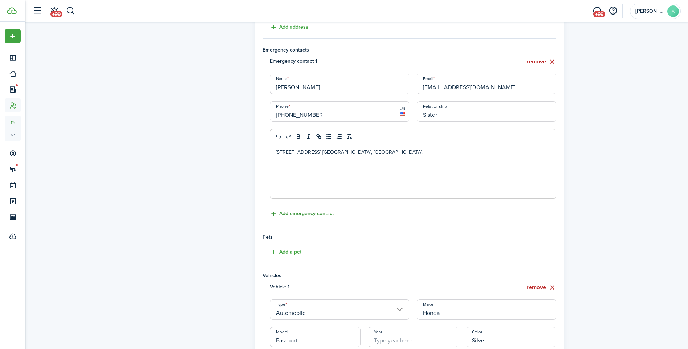
click at [331, 216] on button "Add emergency contact" at bounding box center [298, 214] width 71 height 8
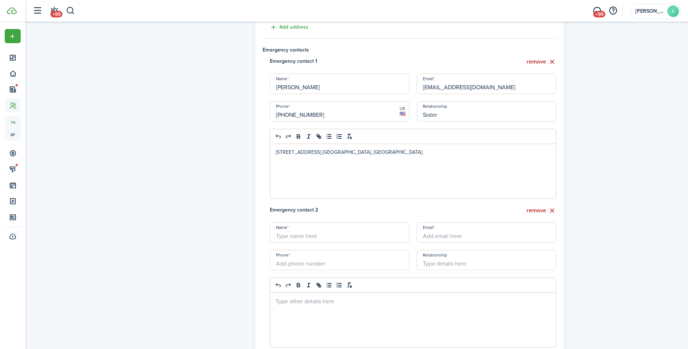
click at [320, 236] on input "Name" at bounding box center [340, 232] width 140 height 20
type input "[PERSON_NAME]"
click at [346, 264] on input "+1" at bounding box center [340, 260] width 140 height 20
type input "[PHONE_NUMBER]"
click at [459, 240] on input "Email" at bounding box center [487, 232] width 140 height 20
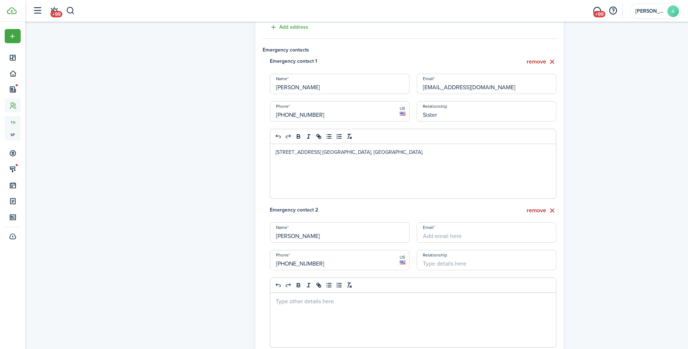
click at [502, 241] on input "Email" at bounding box center [487, 232] width 140 height 20
type input "[EMAIL_ADDRESS][DOMAIN_NAME]"
type input "Sister"
drag, startPoint x: 444, startPoint y: 265, endPoint x: 386, endPoint y: 268, distance: 58.2
click at [386, 268] on div "Emergency contact 2 remove Name [PERSON_NAME] Email [EMAIL_ADDRESS][DOMAIN_NAME…" at bounding box center [409, 280] width 301 height 149
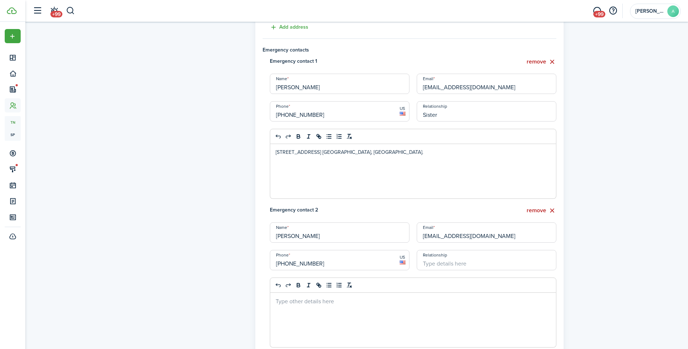
click at [340, 308] on div at bounding box center [413, 320] width 286 height 54
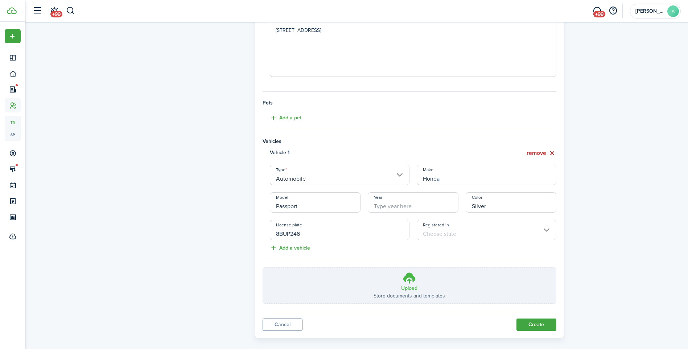
scroll to position [425, 0]
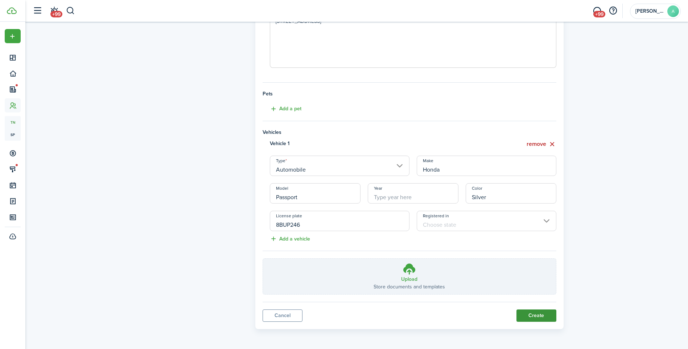
click at [531, 314] on button "Create" at bounding box center [537, 316] width 40 height 12
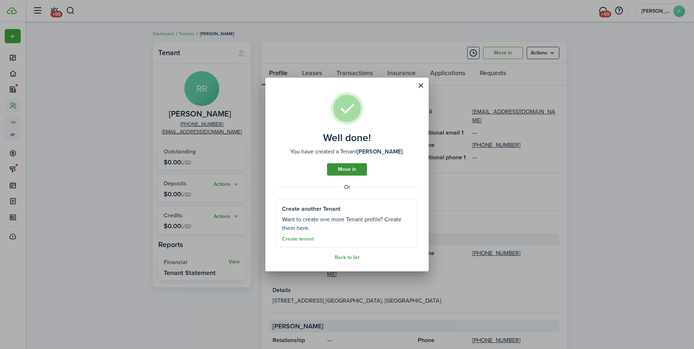
click at [350, 172] on link "Move in" at bounding box center [347, 169] width 40 height 12
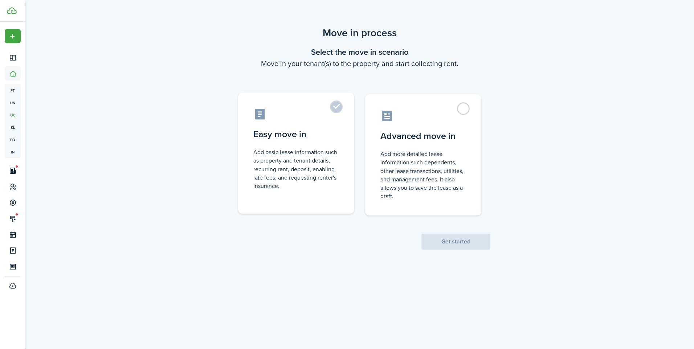
click at [340, 169] on label "Easy move in Add basic lease information such as property and tenant details, r…" at bounding box center [296, 153] width 116 height 121
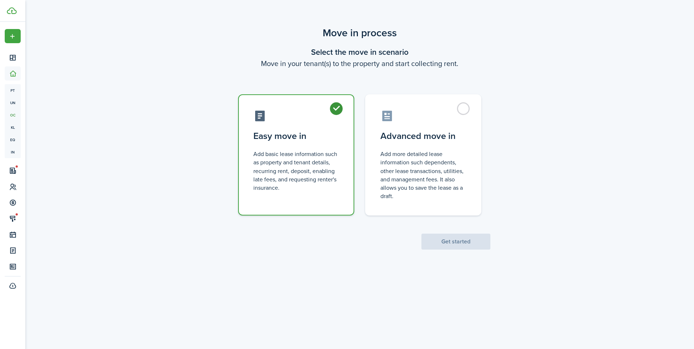
radio input "true"
click at [447, 240] on button "Get started" at bounding box center [455, 242] width 69 height 16
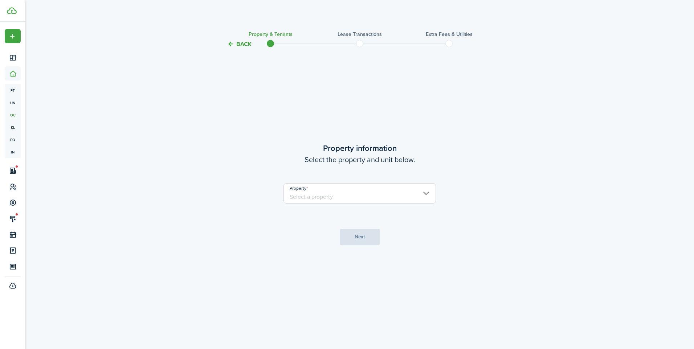
click at [392, 197] on input "Property" at bounding box center [359, 193] width 152 height 20
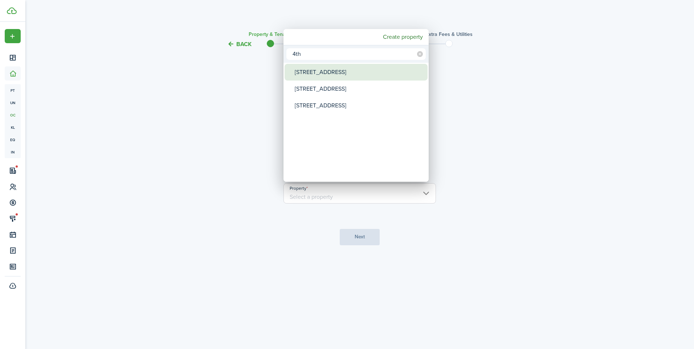
type input "4th"
click at [378, 76] on div "[STREET_ADDRESS]" at bounding box center [359, 72] width 128 height 17
type input "[STREET_ADDRESS]"
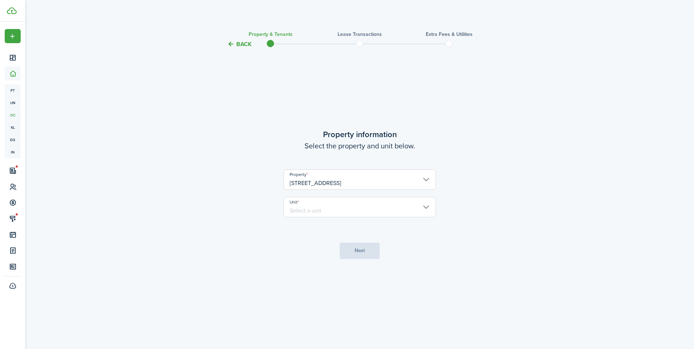
click at [349, 210] on input "Unit" at bounding box center [359, 207] width 152 height 20
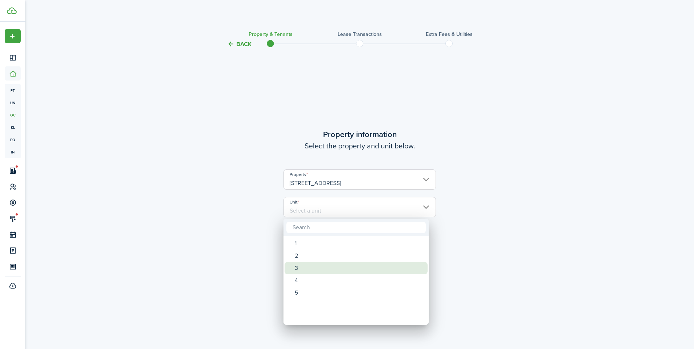
click at [315, 262] on div "3" at bounding box center [359, 268] width 128 height 12
type input "3"
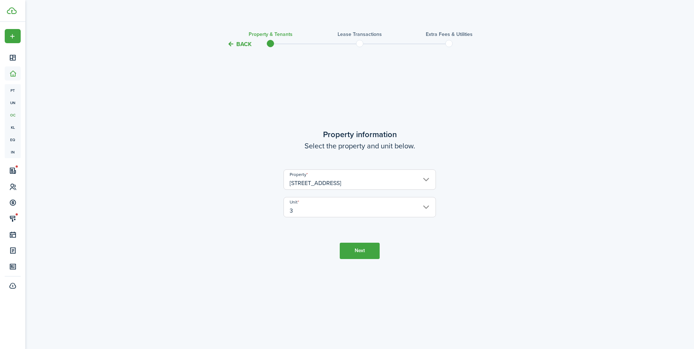
click at [348, 254] on button "Next" at bounding box center [360, 251] width 40 height 16
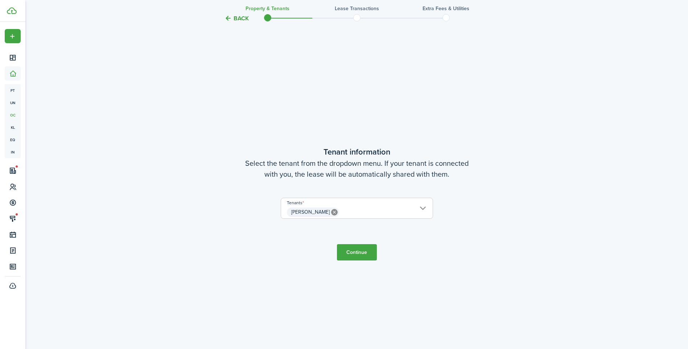
click at [348, 254] on button "Continue" at bounding box center [357, 252] width 40 height 16
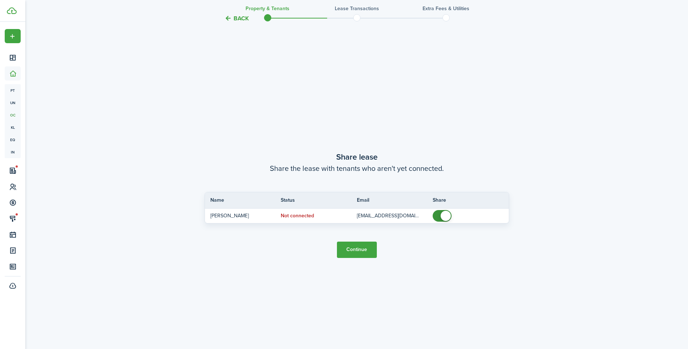
scroll to position [650, 0]
click at [348, 253] on button "Continue" at bounding box center [357, 249] width 40 height 16
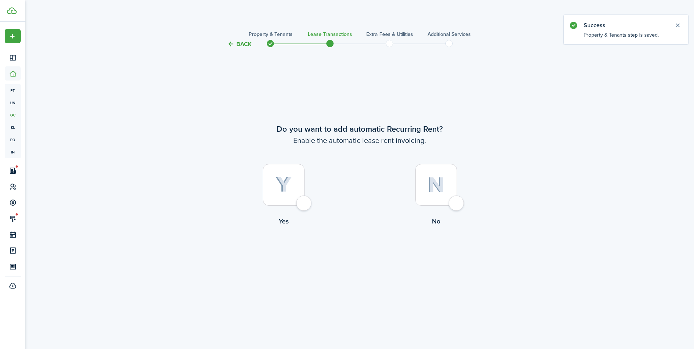
click at [292, 184] on div at bounding box center [284, 185] width 42 height 42
radio input "true"
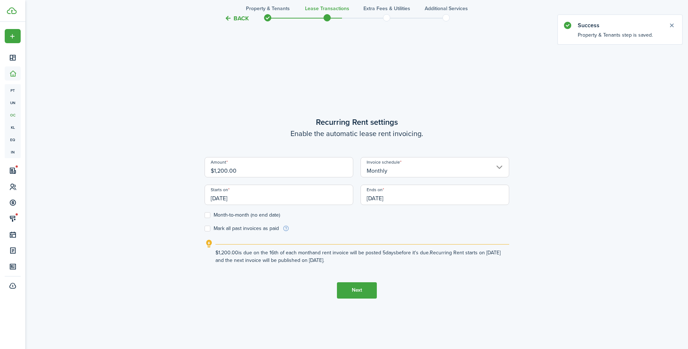
scroll to position [300, 0]
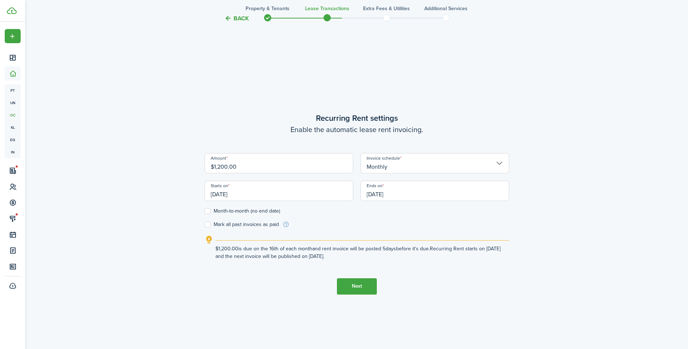
click at [261, 193] on input "[DATE]" at bounding box center [279, 191] width 149 height 20
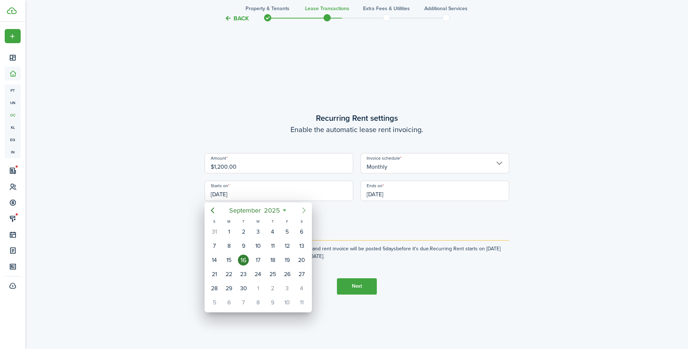
click at [306, 208] on icon "Next page" at bounding box center [304, 210] width 9 height 9
click at [258, 230] on div "1" at bounding box center [258, 231] width 11 height 11
type input "[DATE]"
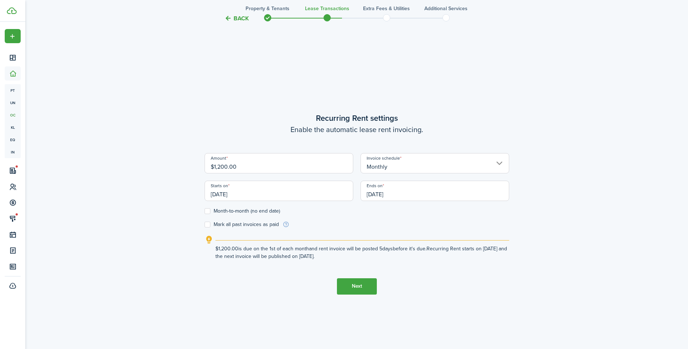
click at [244, 213] on label "Month-to-month (no end date)" at bounding box center [242, 211] width 75 height 6
click at [205, 211] on input "Month-to-month (no end date)" at bounding box center [204, 211] width 0 height 0
checkbox input "true"
drag, startPoint x: 284, startPoint y: 165, endPoint x: 211, endPoint y: 160, distance: 73.1
click at [211, 160] on input "$1,200.00" at bounding box center [279, 163] width 149 height 20
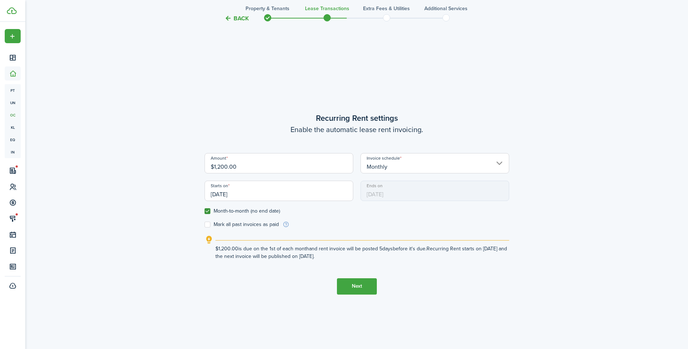
click at [244, 166] on input "$1,200.00" at bounding box center [279, 163] width 149 height 20
click at [348, 287] on button "Next" at bounding box center [357, 286] width 40 height 16
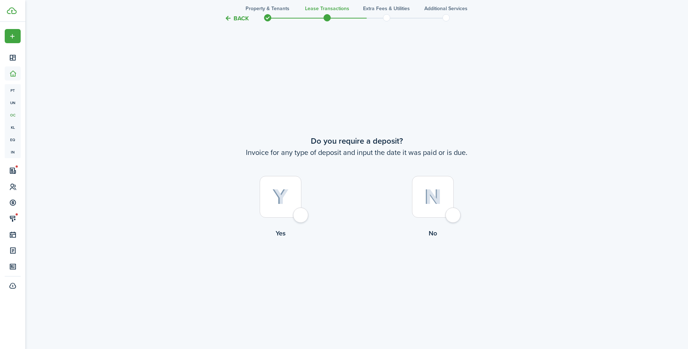
scroll to position [650, 0]
click at [293, 196] on div at bounding box center [281, 194] width 42 height 42
radio input "true"
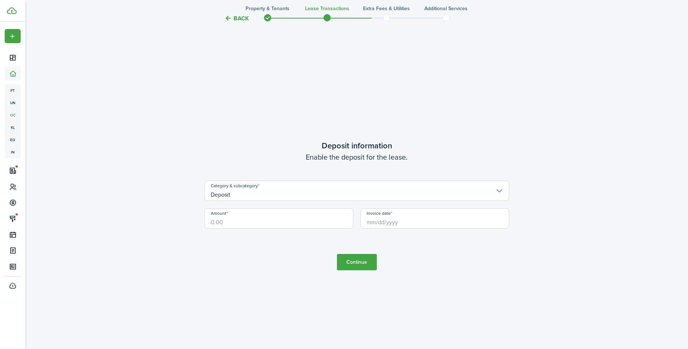
scroll to position [999, 0]
drag, startPoint x: 272, startPoint y: 215, endPoint x: 264, endPoint y: 224, distance: 11.8
click at [272, 216] on input "Amount" at bounding box center [279, 216] width 149 height 20
click at [398, 224] on input "Invoice date" at bounding box center [435, 216] width 149 height 20
type input "$1,200.00"
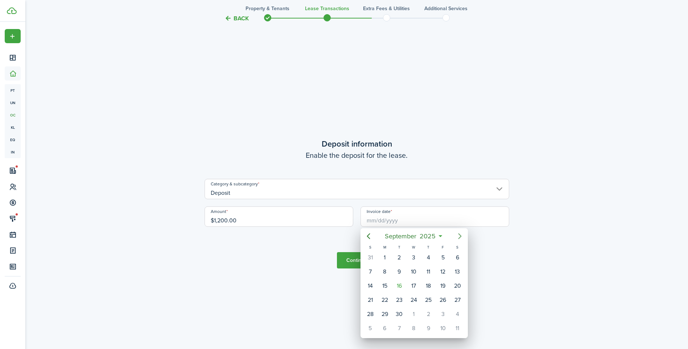
click at [455, 237] on mbsc-button "Next page" at bounding box center [460, 236] width 15 height 15
click at [409, 253] on div "[DATE]" at bounding box center [414, 258] width 15 height 14
type input "[DATE]"
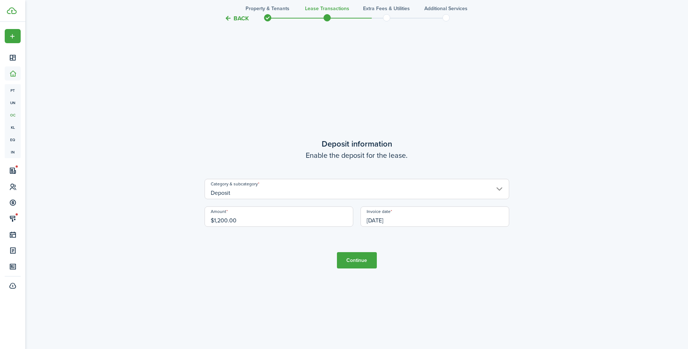
click at [354, 258] on button "Continue" at bounding box center [357, 260] width 40 height 16
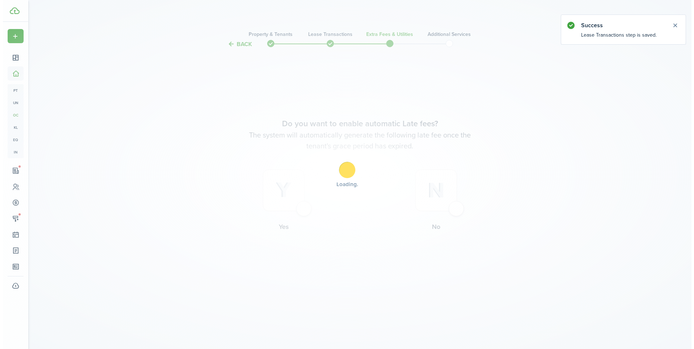
scroll to position [0, 0]
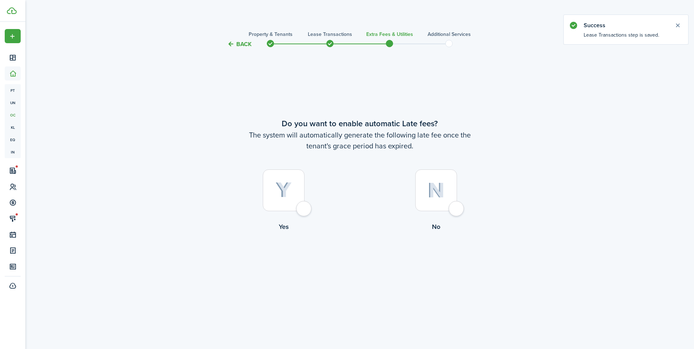
click at [292, 194] on div at bounding box center [284, 190] width 42 height 42
radio input "true"
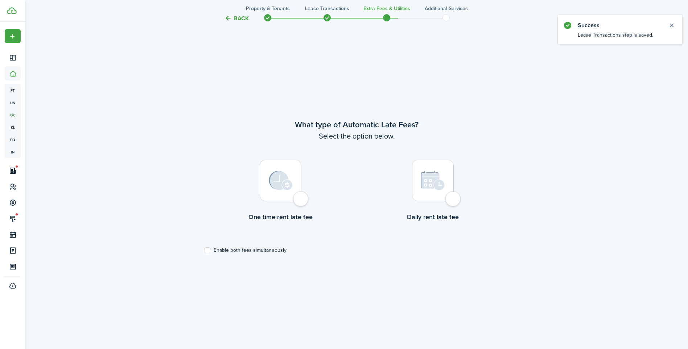
click at [291, 194] on div at bounding box center [281, 181] width 42 height 42
radio input "true"
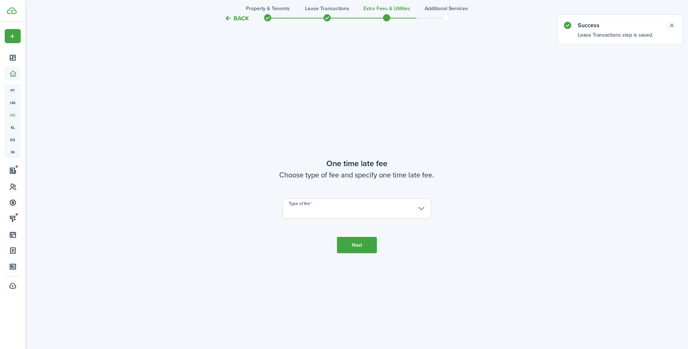
scroll to position [650, 0]
click at [327, 197] on input "Type of fee" at bounding box center [357, 206] width 149 height 20
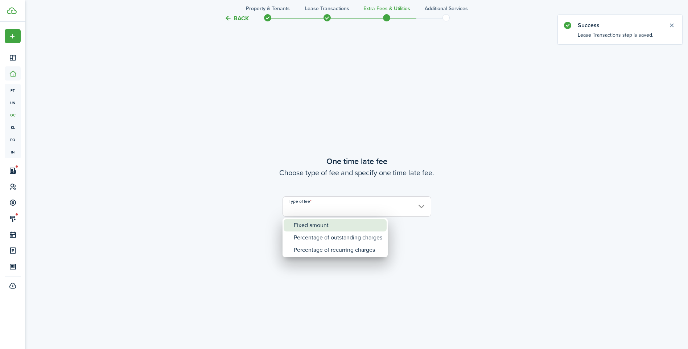
click at [326, 229] on div "Fixed amount" at bounding box center [338, 225] width 89 height 12
type input "Fixed amount"
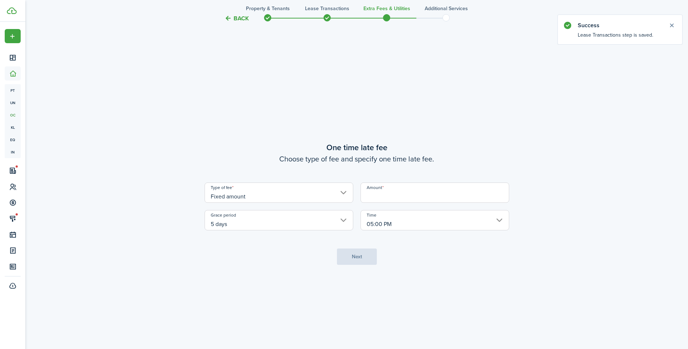
click at [374, 191] on input "Amount" at bounding box center [435, 193] width 149 height 20
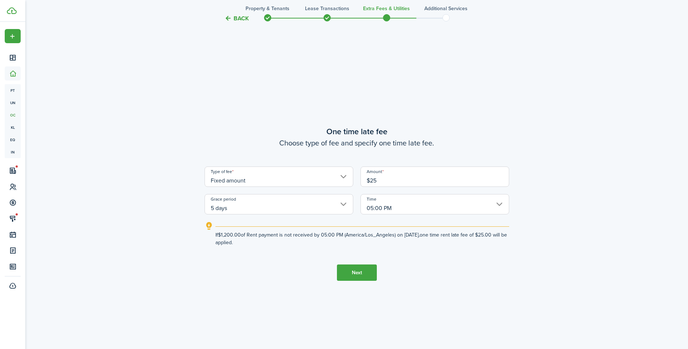
click at [300, 204] on input "5 days" at bounding box center [279, 204] width 149 height 20
type input "$25.00"
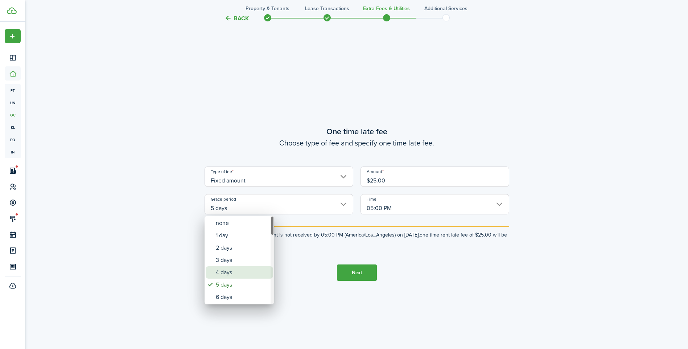
click at [242, 269] on div "4 days" at bounding box center [242, 272] width 53 height 12
type input "4 days"
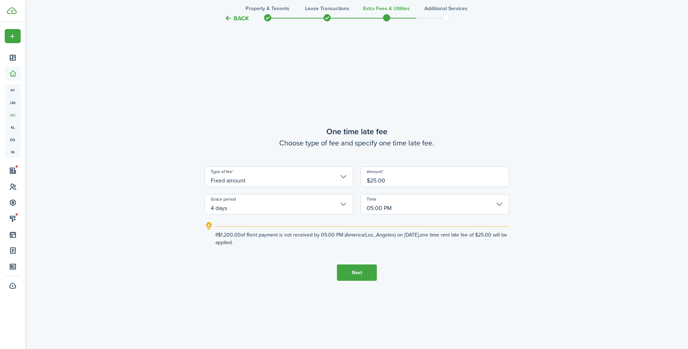
click at [354, 271] on button "Next" at bounding box center [357, 273] width 40 height 16
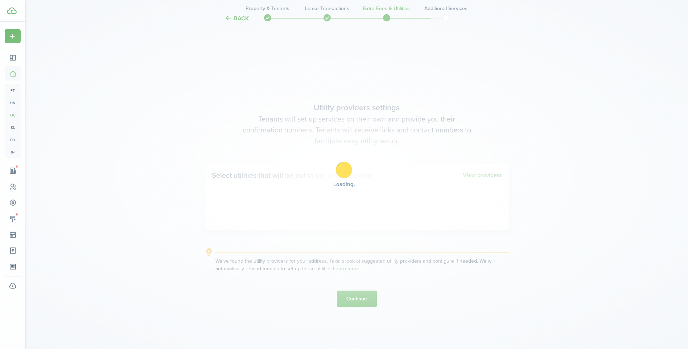
scroll to position [999, 0]
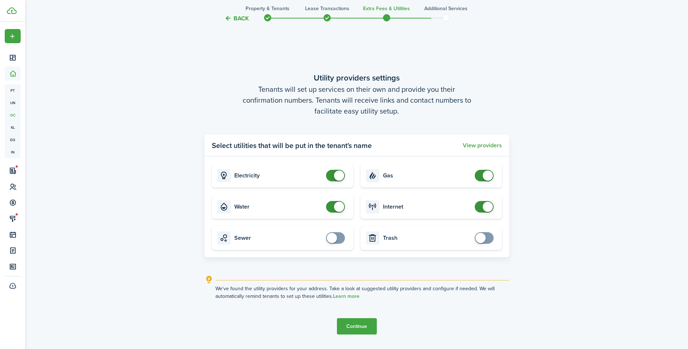
checkbox input "false"
click at [336, 208] on span at bounding box center [339, 207] width 10 height 10
checkbox input "false"
click at [339, 174] on span at bounding box center [339, 176] width 10 height 10
checkbox input "false"
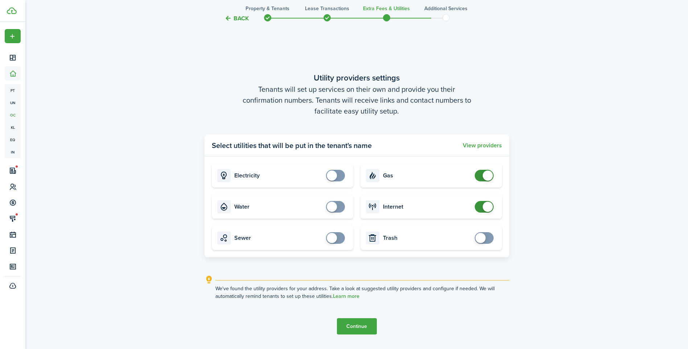
click at [481, 176] on span at bounding box center [484, 176] width 7 height 12
click at [366, 322] on button "Continue" at bounding box center [357, 326] width 40 height 16
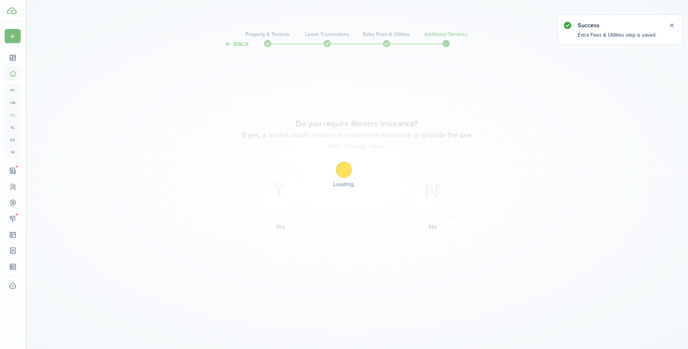
scroll to position [0, 0]
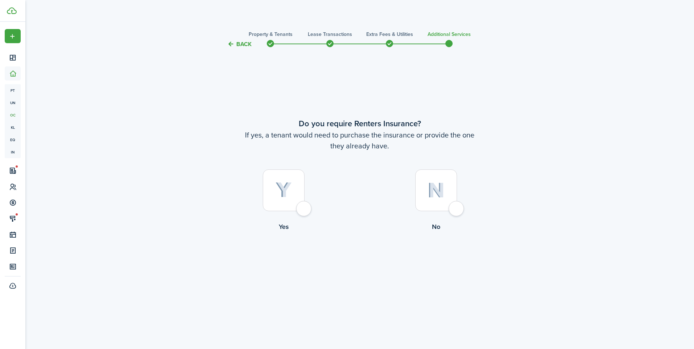
click at [441, 188] on img at bounding box center [435, 191] width 17 height 16
radio input "true"
click at [378, 255] on button "Complete move in" at bounding box center [359, 261] width 53 height 16
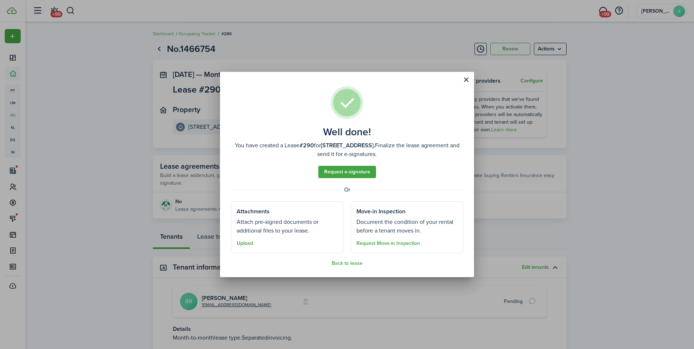
click at [249, 242] on button "Upload" at bounding box center [245, 244] width 16 height 6
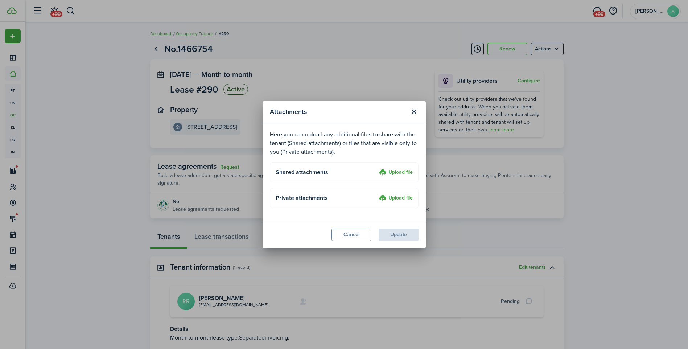
click at [405, 169] on label "Upload file" at bounding box center [396, 172] width 34 height 9
click at [377, 168] on input "Upload file" at bounding box center [377, 168] width 0 height 0
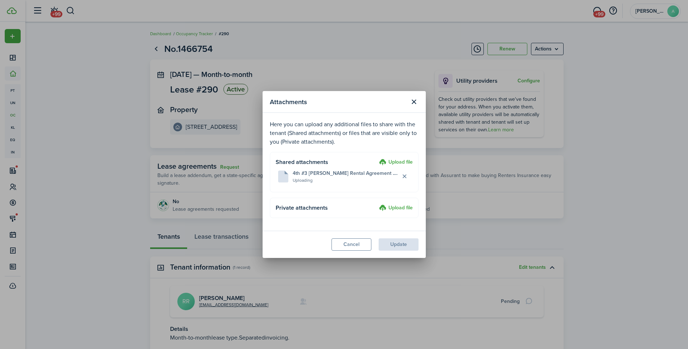
click at [404, 210] on label "Upload file" at bounding box center [396, 208] width 34 height 9
click at [377, 204] on input "Upload file" at bounding box center [377, 204] width 0 height 0
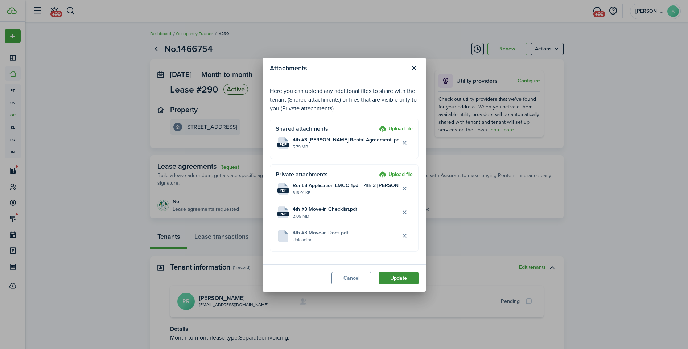
click at [405, 273] on button "Update" at bounding box center [399, 278] width 40 height 12
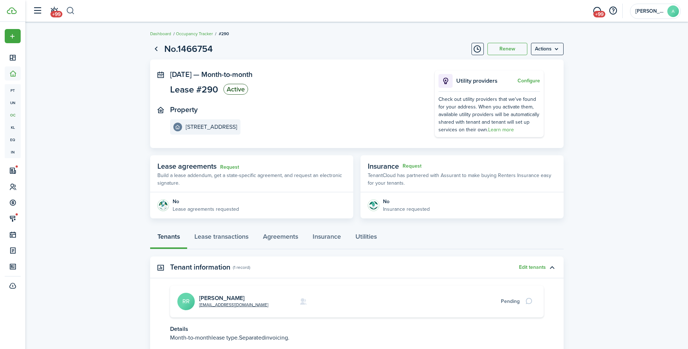
click at [69, 11] on button "button" at bounding box center [70, 11] width 9 height 12
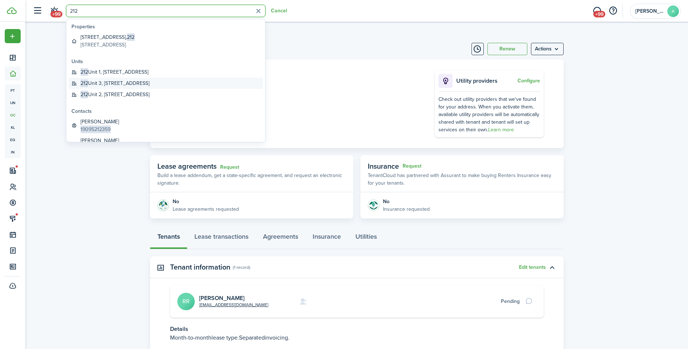
type input "212"
click at [121, 85] on global-search-item-title "212 [STREET_ADDRESS]" at bounding box center [115, 83] width 69 height 8
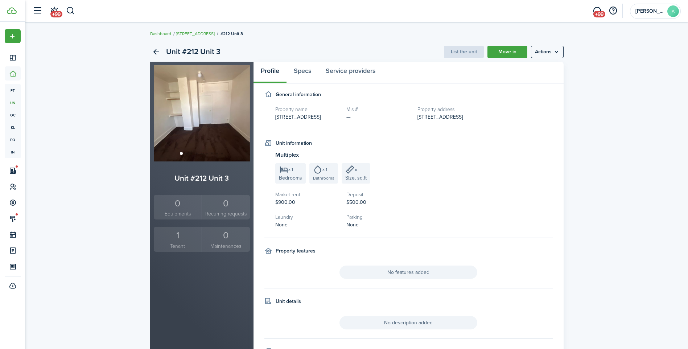
click at [185, 242] on small "Tenant" at bounding box center [178, 246] width 45 height 8
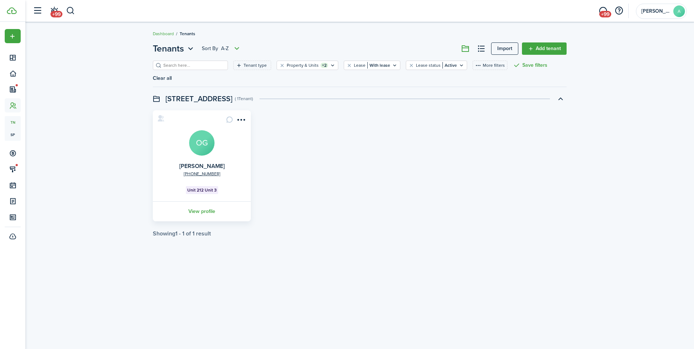
click at [204, 134] on avatar-text "OG" at bounding box center [201, 142] width 25 height 25
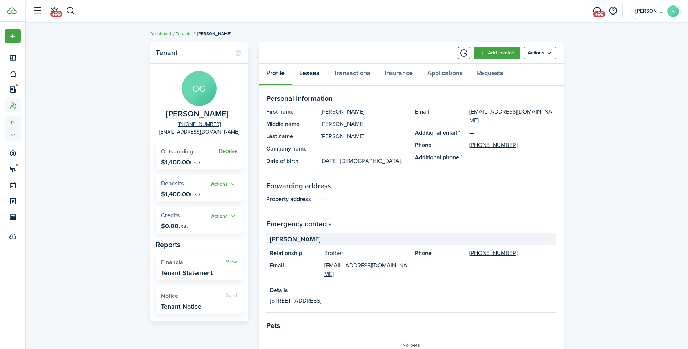
click at [310, 66] on link "Leases" at bounding box center [309, 75] width 34 height 22
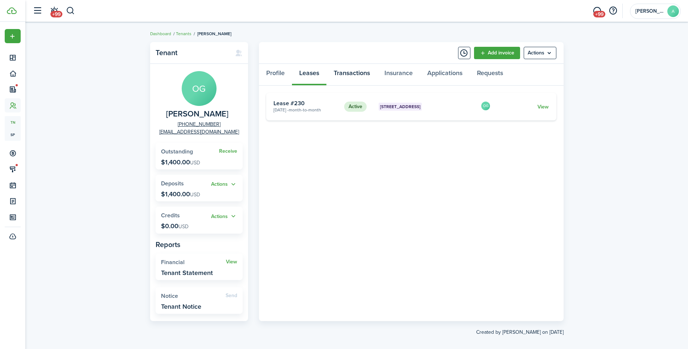
click at [362, 78] on link "Transactions" at bounding box center [352, 75] width 51 height 22
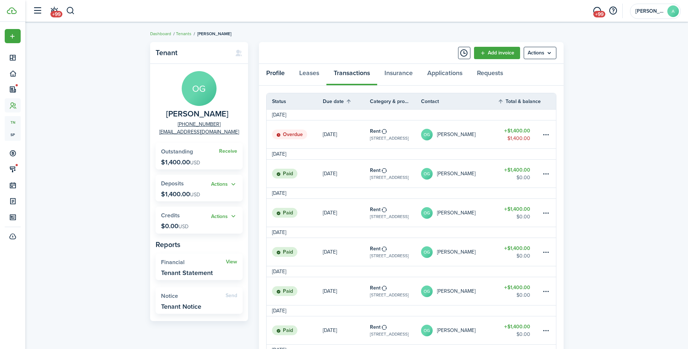
click at [278, 71] on link "Profile" at bounding box center [275, 75] width 33 height 22
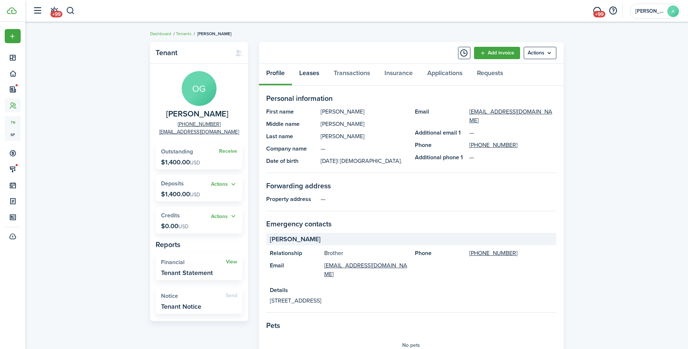
click at [304, 75] on link "Leases" at bounding box center [309, 75] width 34 height 22
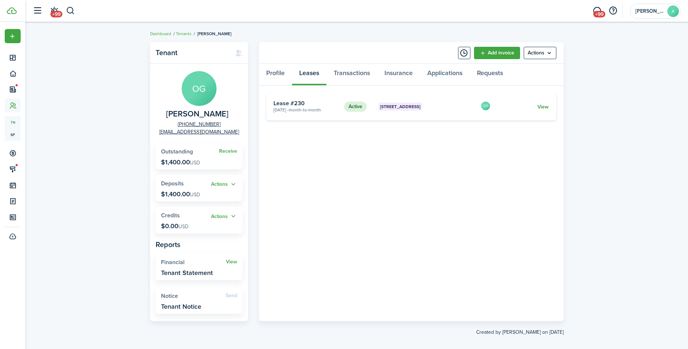
click at [548, 106] on link "View" at bounding box center [543, 107] width 11 height 8
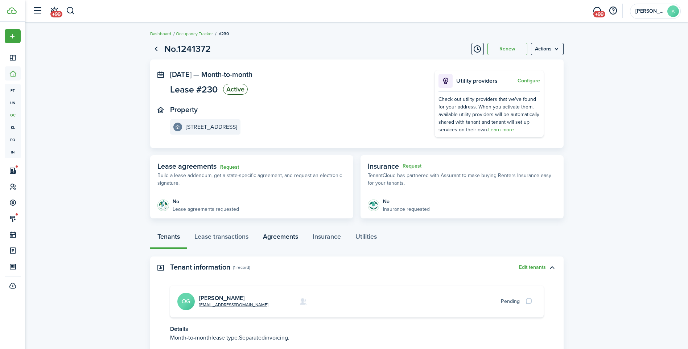
click at [274, 236] on link "Agreements" at bounding box center [281, 239] width 50 height 22
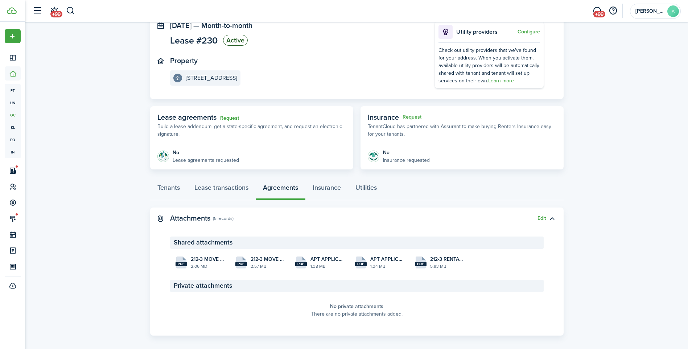
scroll to position [56, 0]
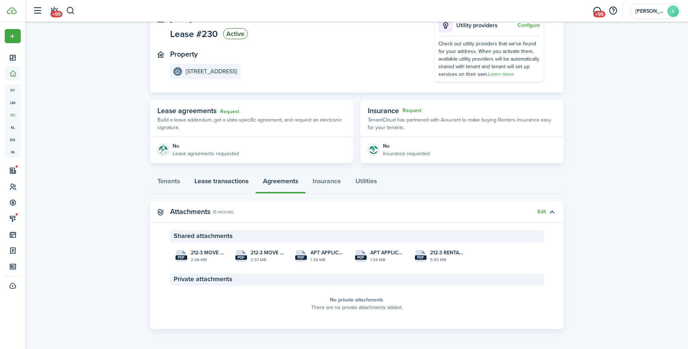
click at [233, 177] on link "Lease transactions" at bounding box center [221, 183] width 69 height 22
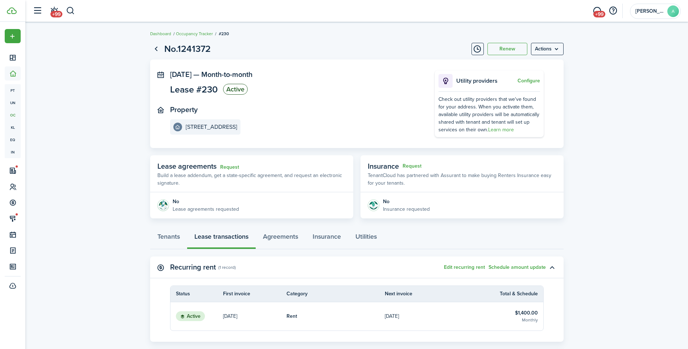
click at [187, 228] on link "Lease transactions" at bounding box center [221, 239] width 69 height 22
